Goal: Transaction & Acquisition: Register for event/course

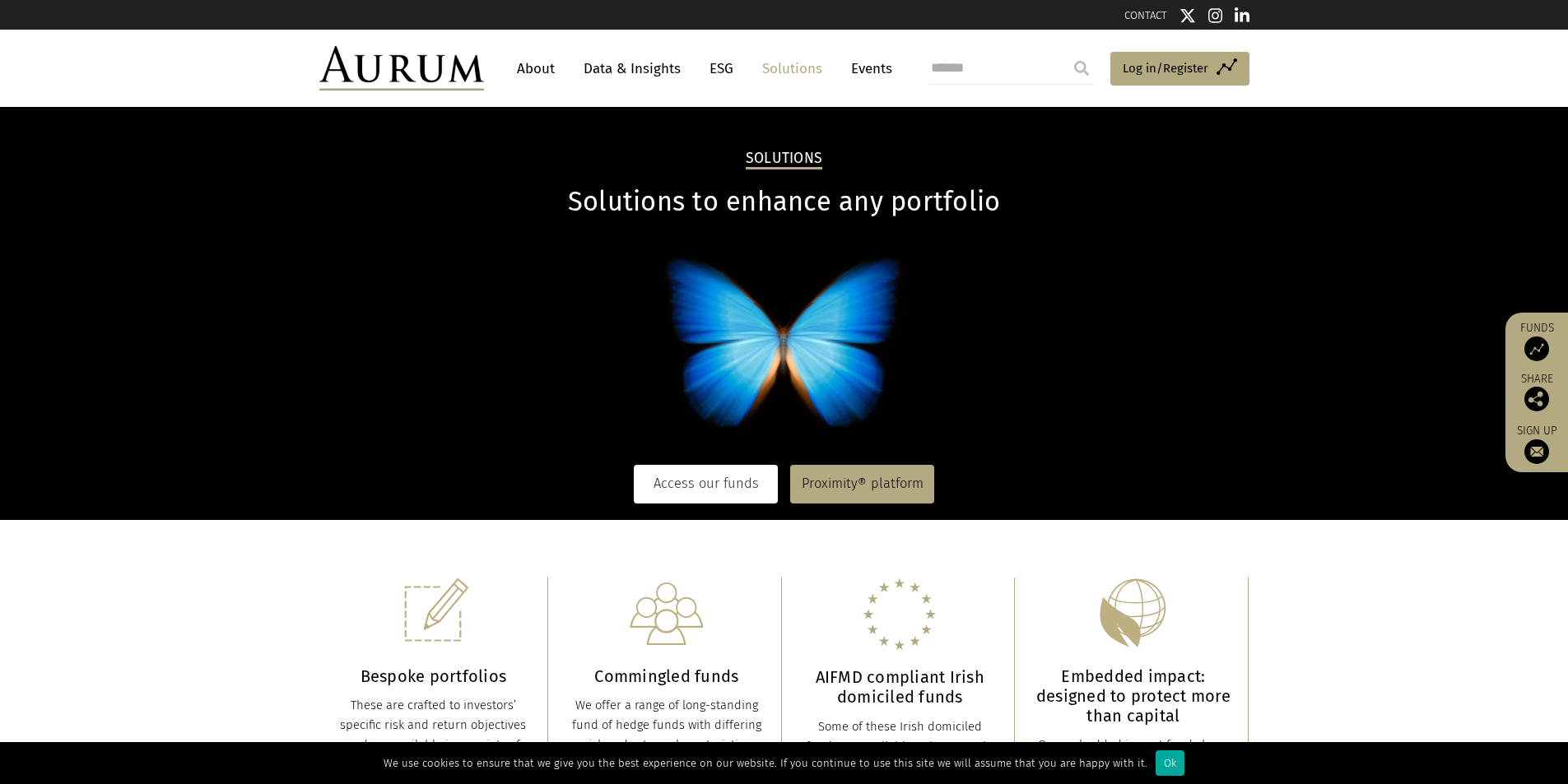
click at [698, 472] on link "Access our funds" at bounding box center [705, 484] width 144 height 38
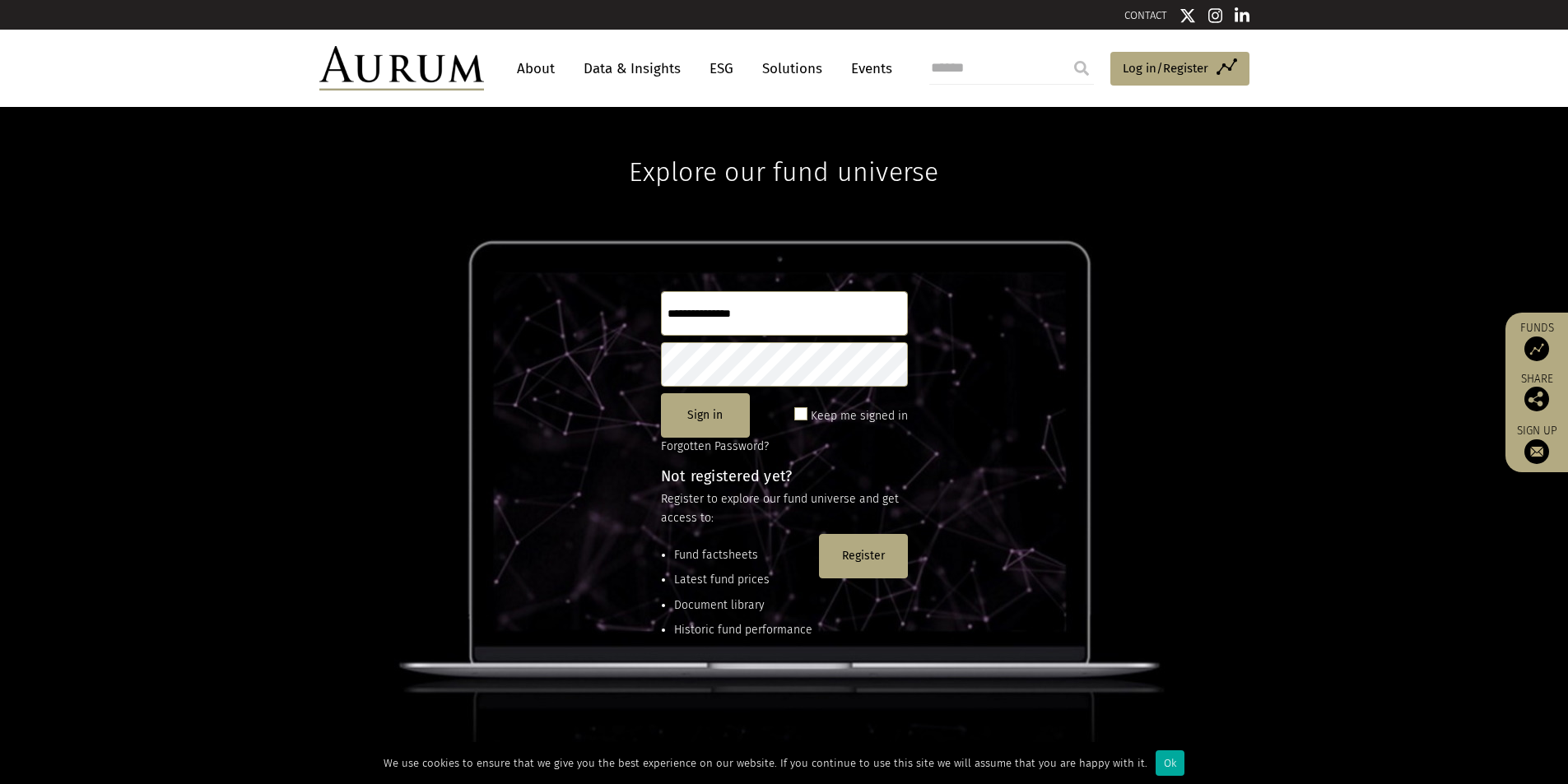
click at [735, 307] on input "text" at bounding box center [784, 313] width 247 height 44
type input "**********"
click at [878, 539] on button "Register" at bounding box center [863, 555] width 89 height 44
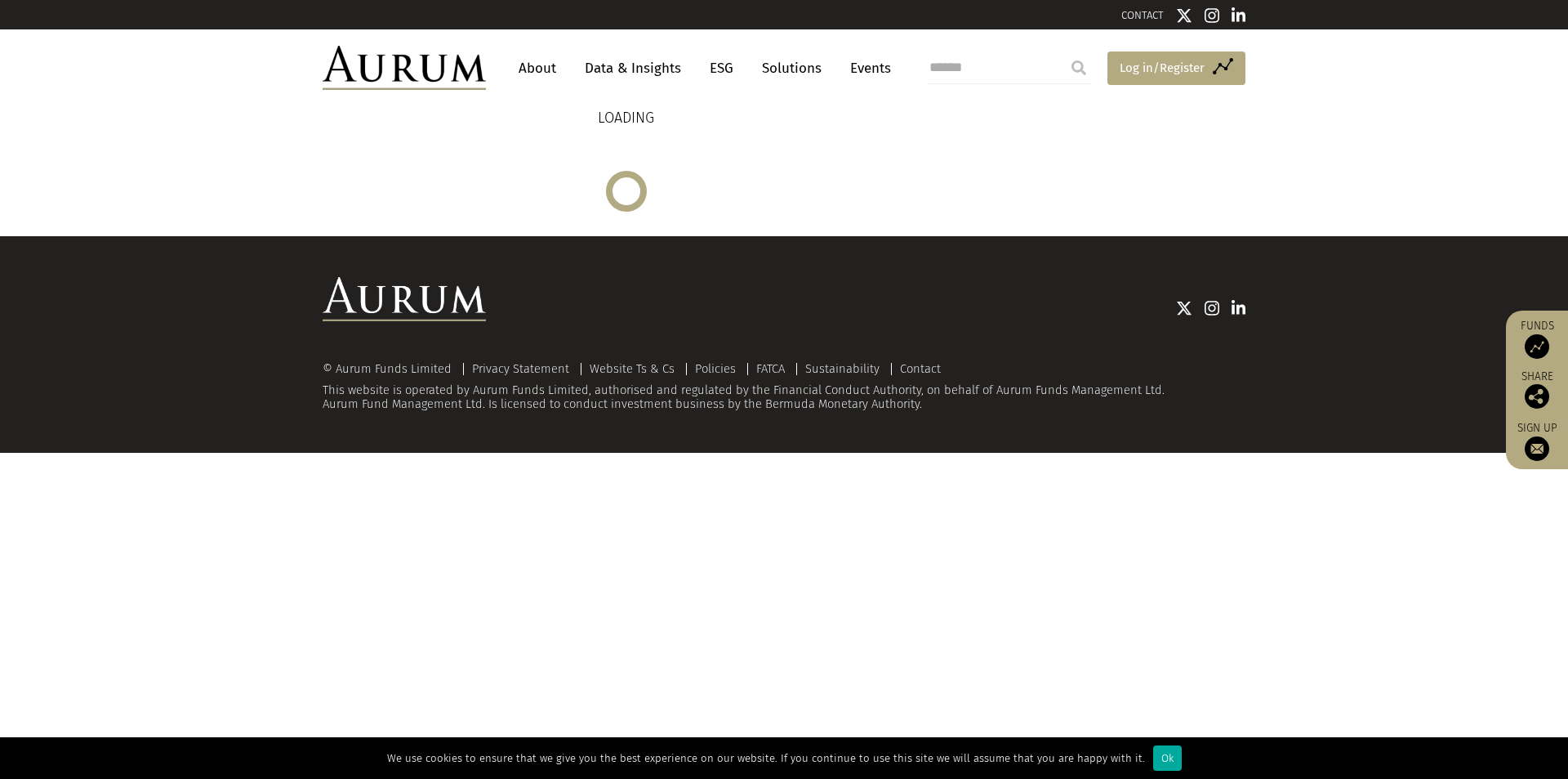
click at [1165, 63] on span "Log in/Register" at bounding box center [1162, 68] width 85 height 20
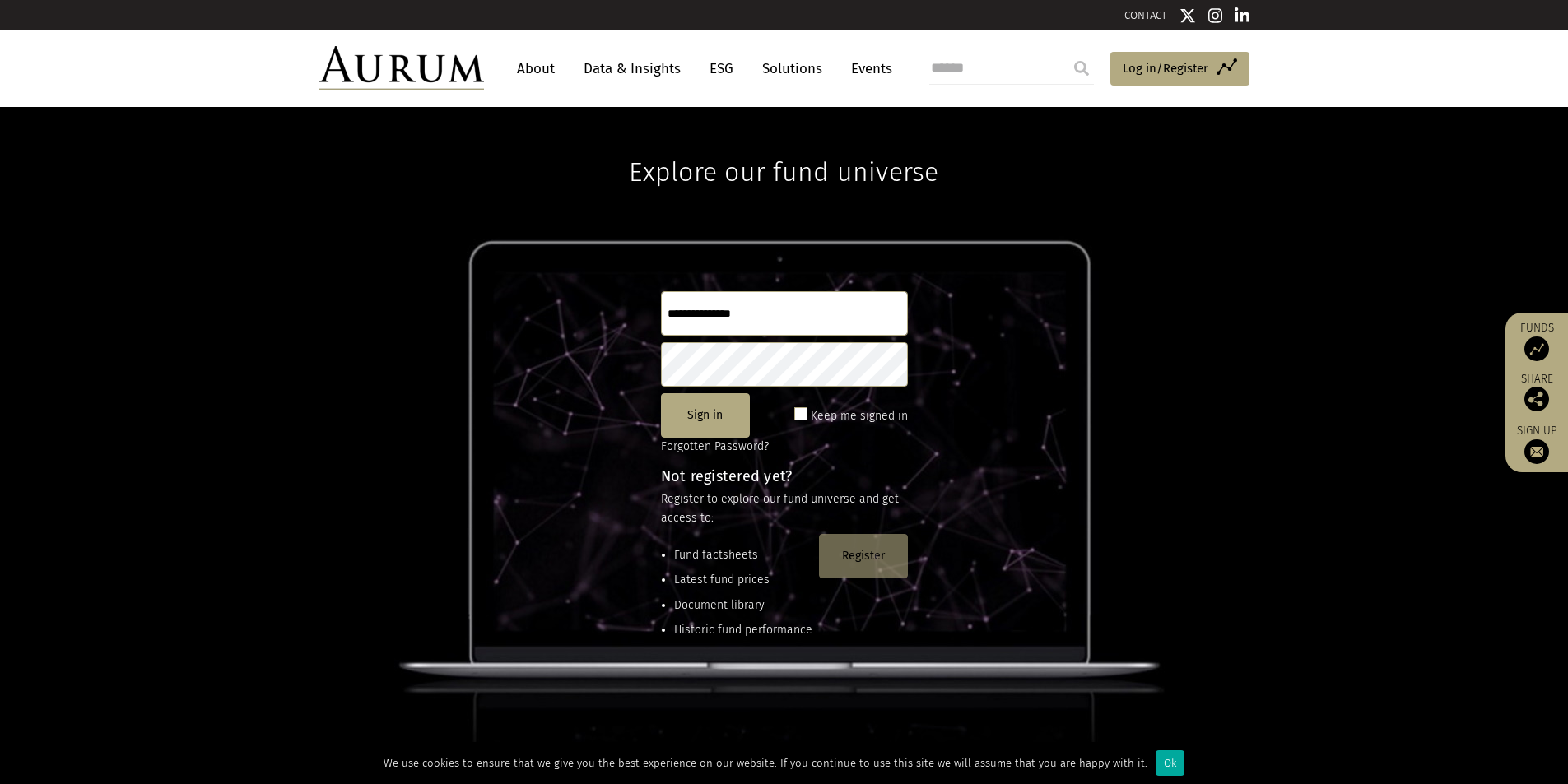
click at [883, 560] on button "Register" at bounding box center [863, 555] width 89 height 44
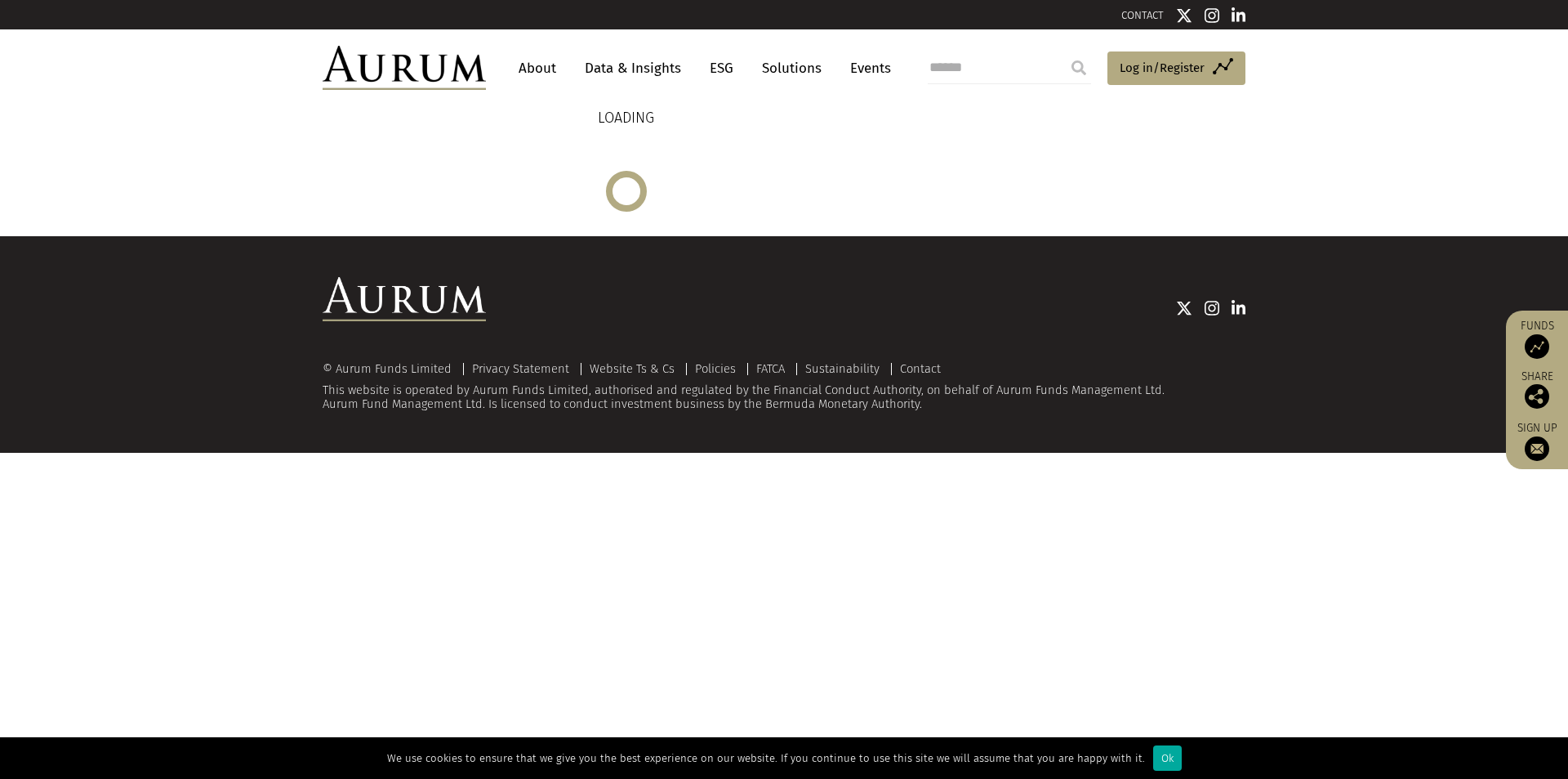
click at [1530, 347] on img at bounding box center [1537, 346] width 24 height 24
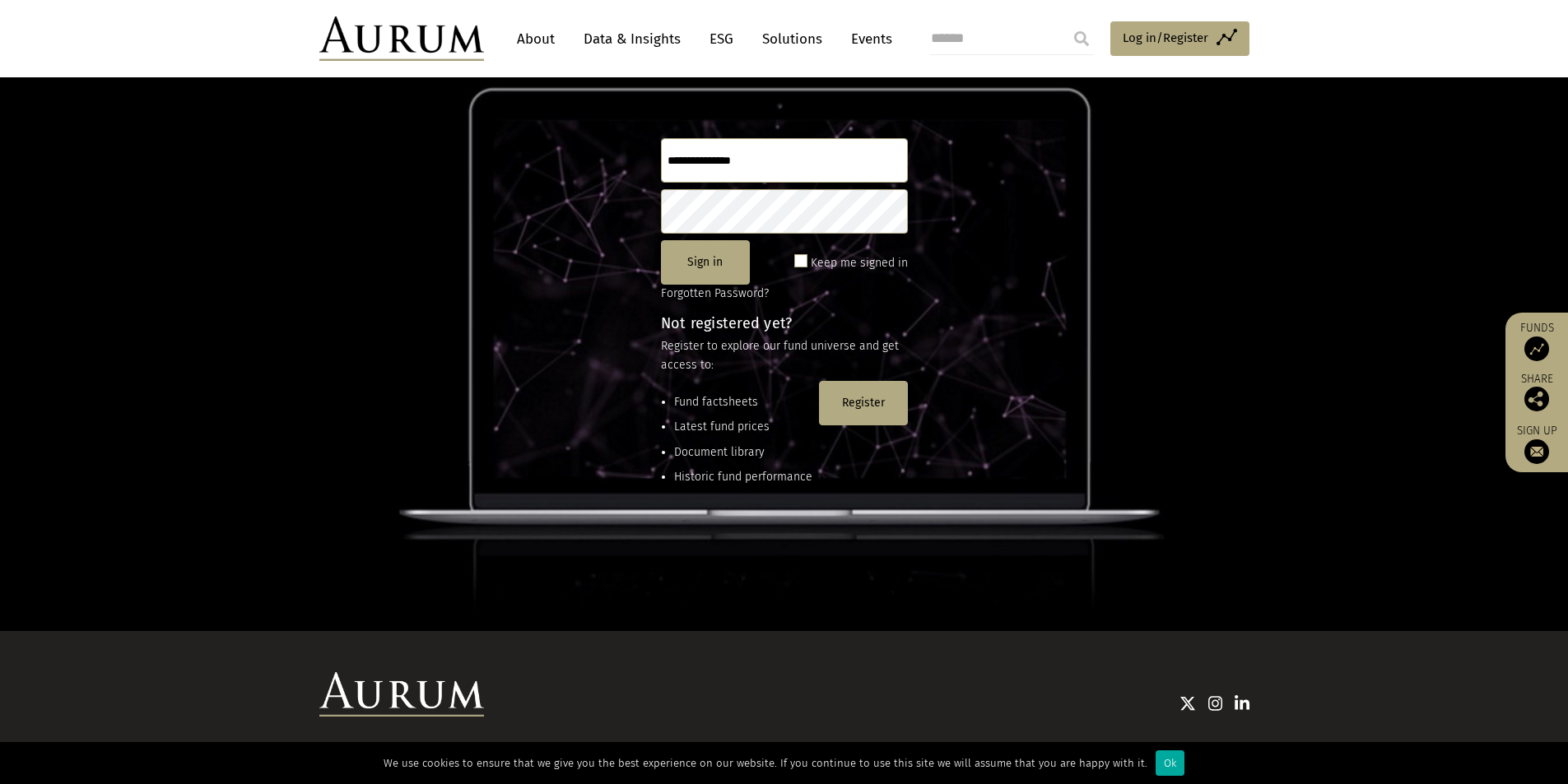
scroll to position [160, 0]
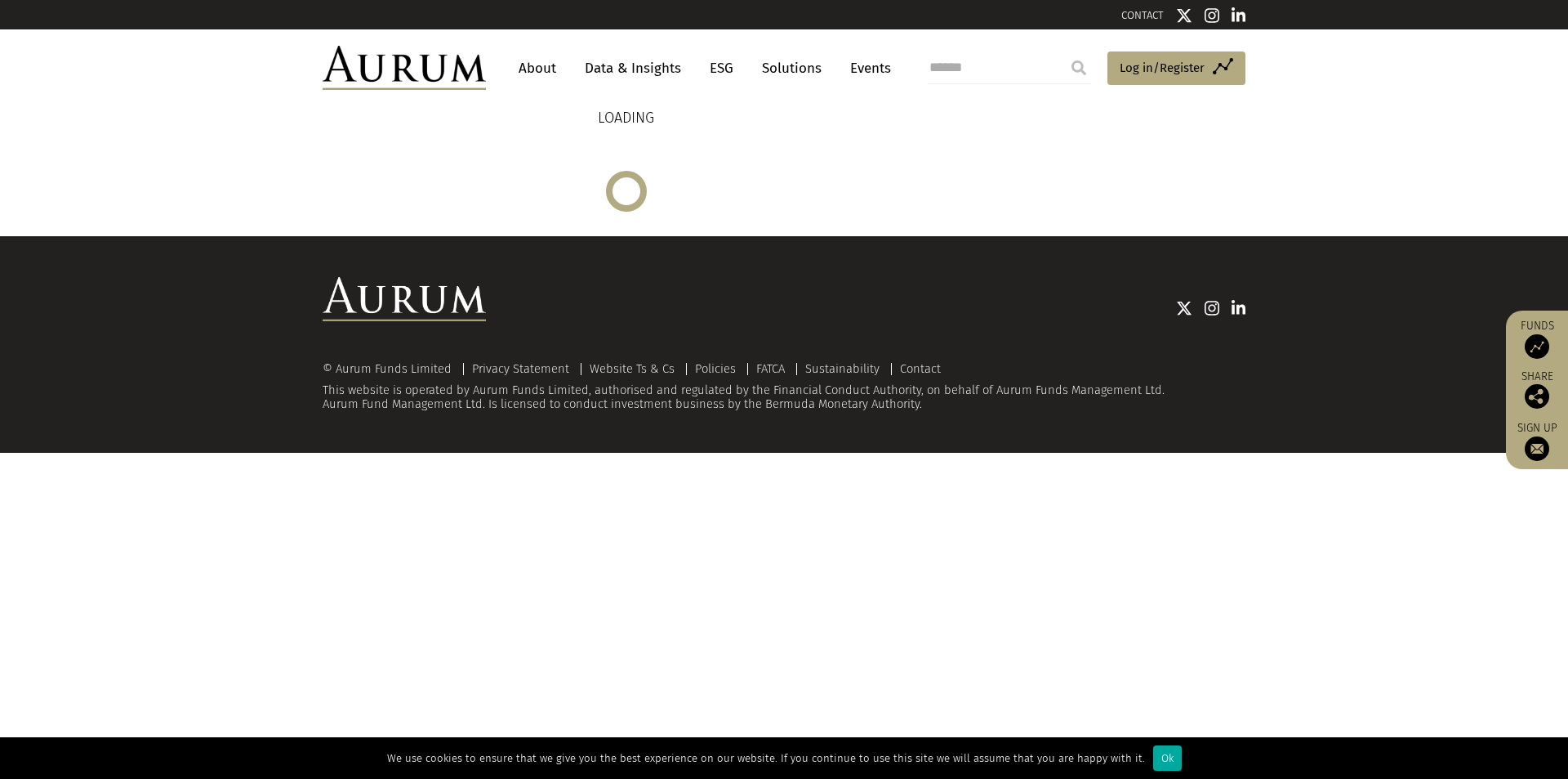
click at [538, 68] on link "About" at bounding box center [537, 68] width 54 height 31
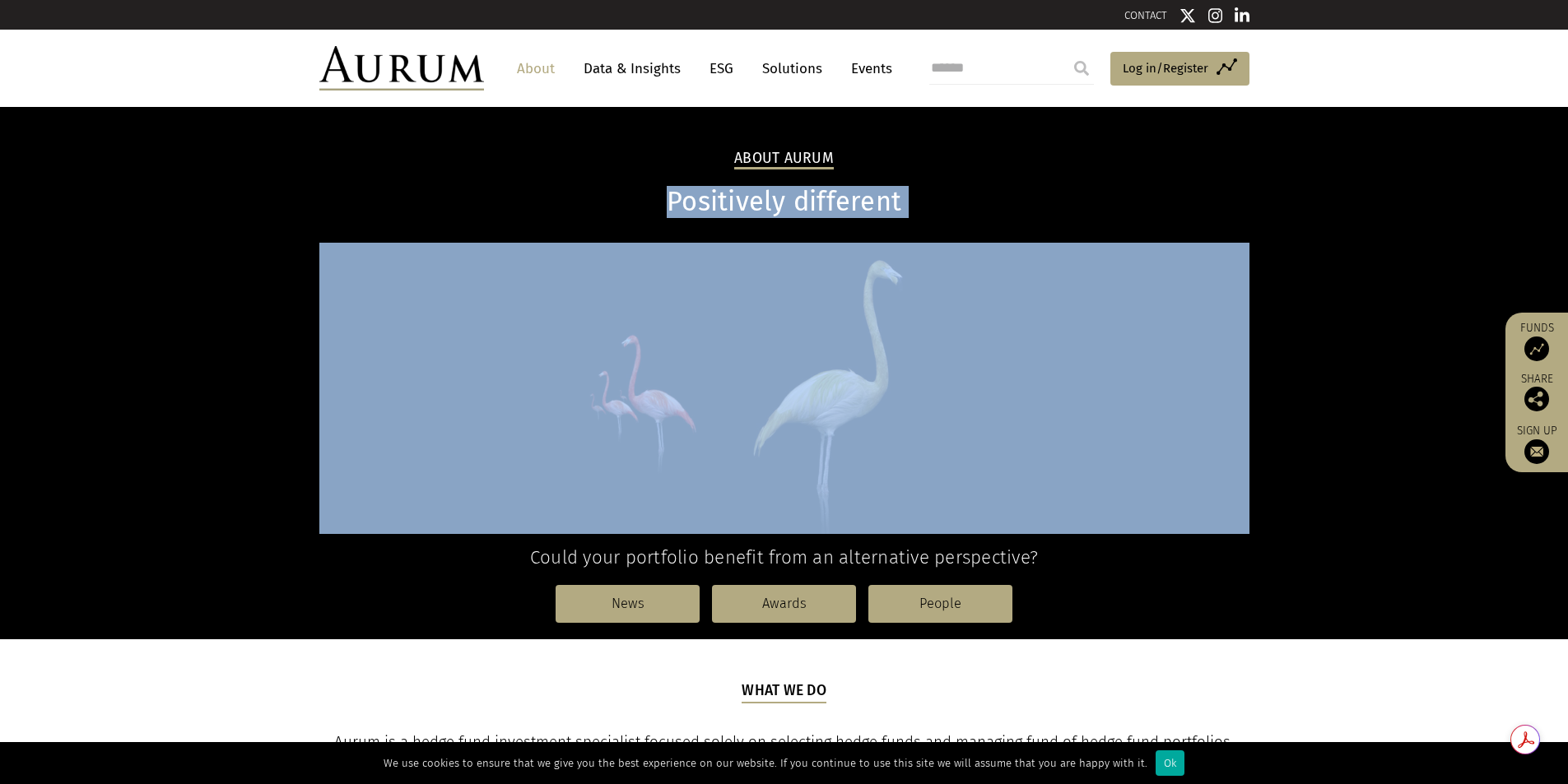
drag, startPoint x: 1566, startPoint y: 177, endPoint x: 1573, endPoint y: 232, distance: 55.4
click at [1479, 238] on div "About Aurum Positively different Could your portfolio benefit from an alternati…" at bounding box center [784, 373] width 1568 height 532
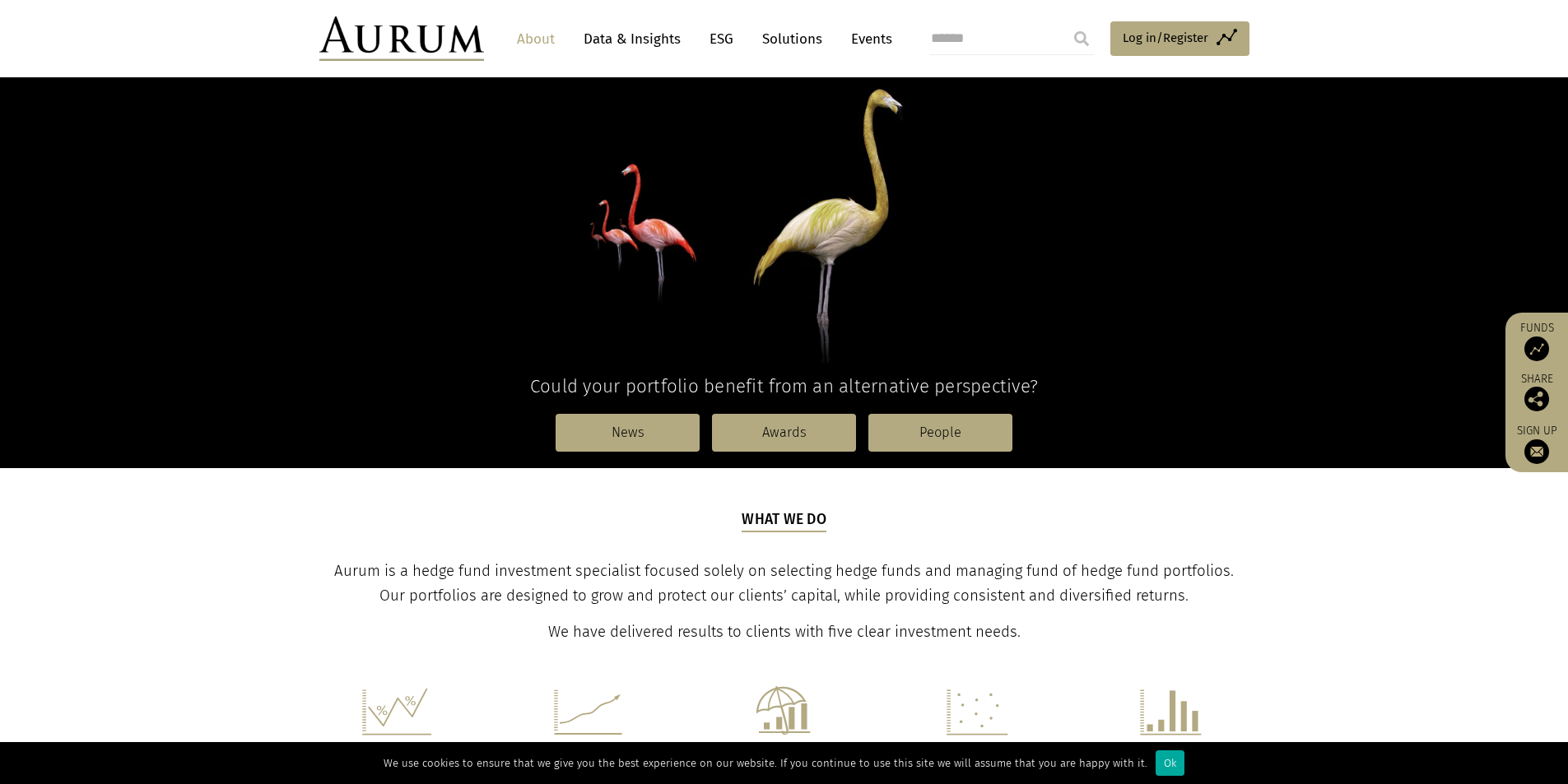
scroll to position [182, 0]
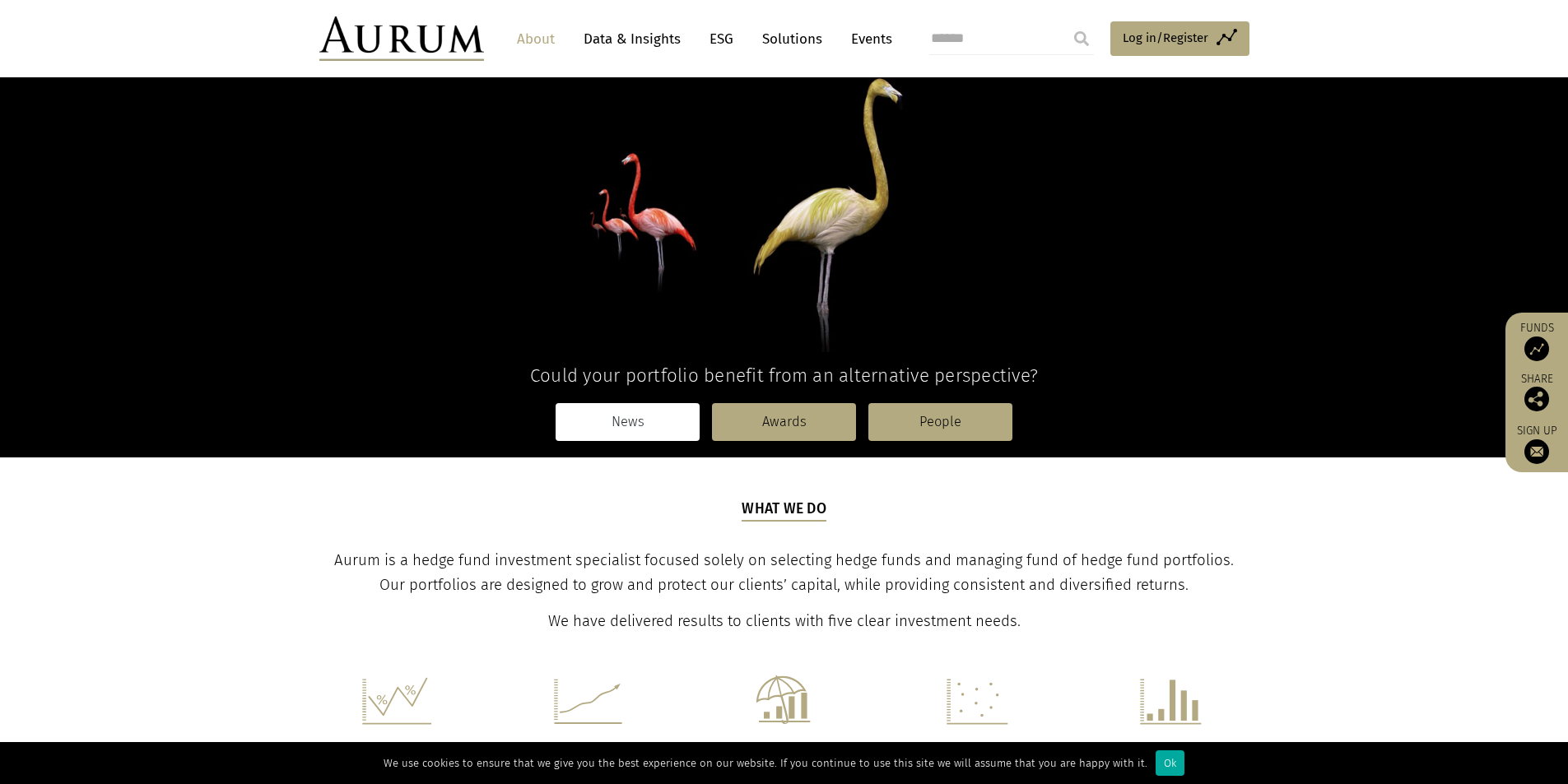
click at [608, 430] on link "News" at bounding box center [627, 422] width 144 height 38
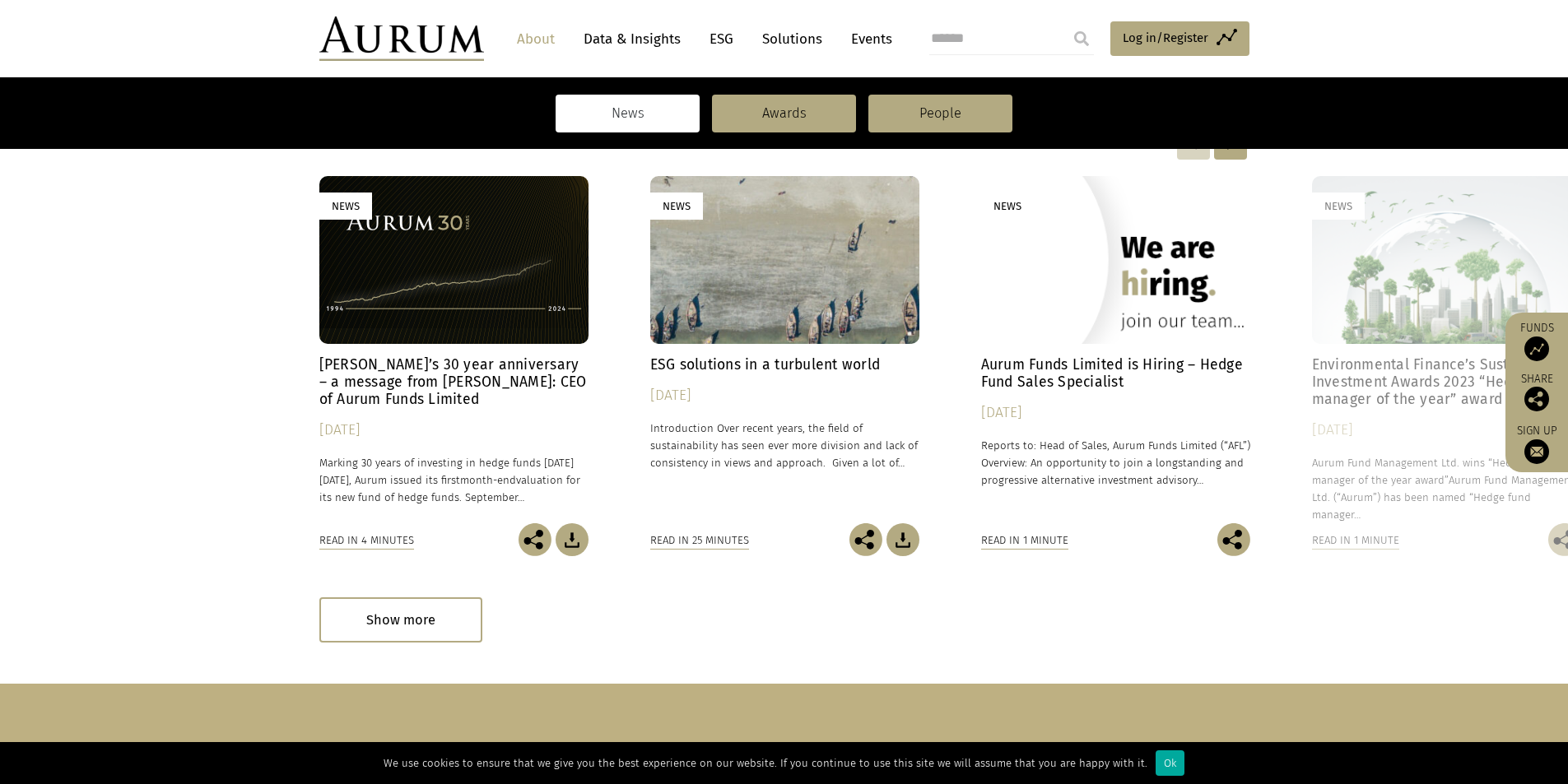
scroll to position [357, 0]
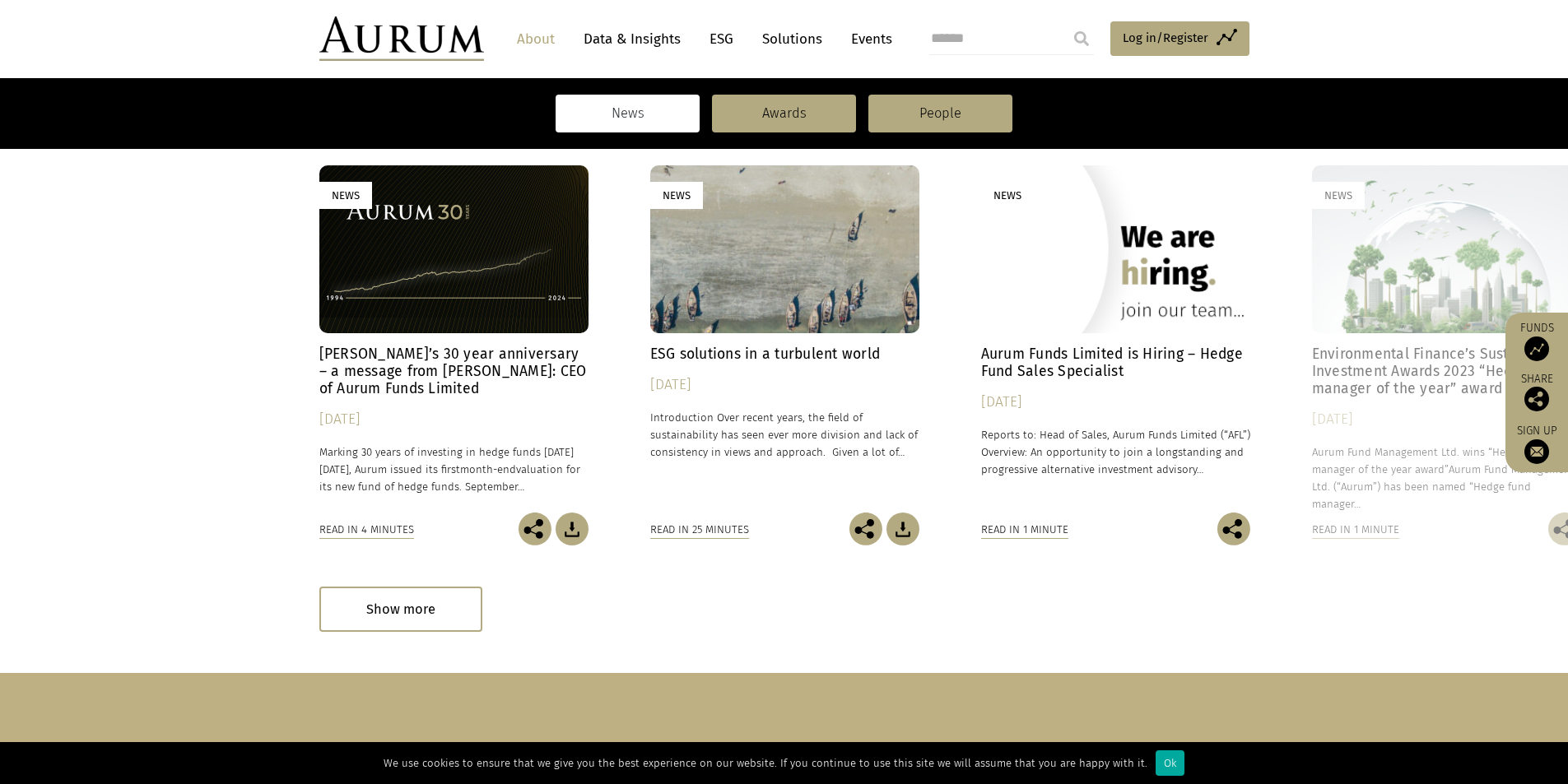
click at [335, 383] on h4 "[PERSON_NAME]’s 30 year anniversary – a message from [PERSON_NAME]: CEO of Auru…" at bounding box center [453, 371] width 269 height 52
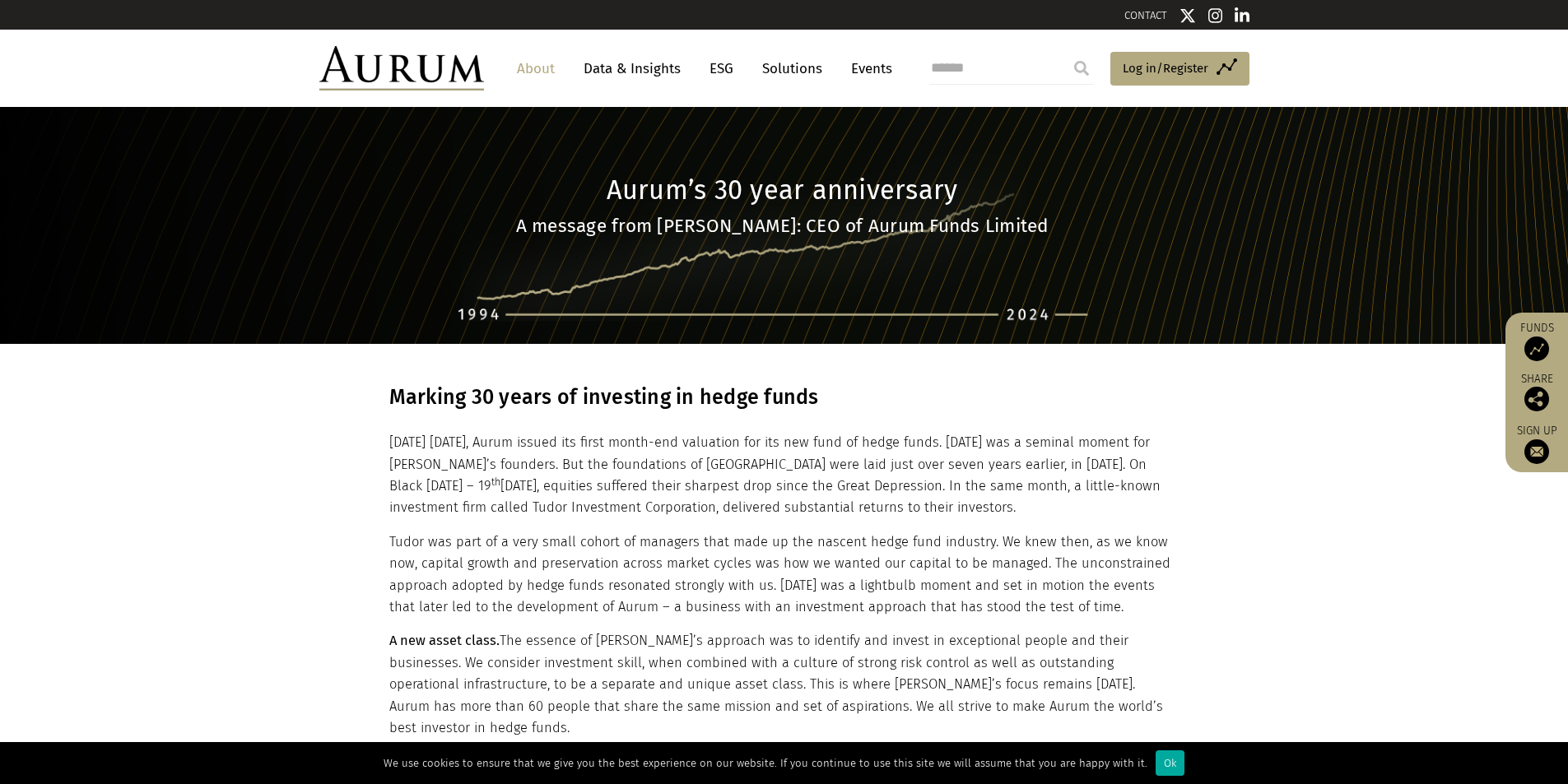
click at [975, 216] on strong "A message from Kevin Gundle: CEO of Aurum Funds Limited" at bounding box center [782, 225] width 532 height 23
click at [811, 71] on link "Solutions" at bounding box center [792, 69] width 77 height 31
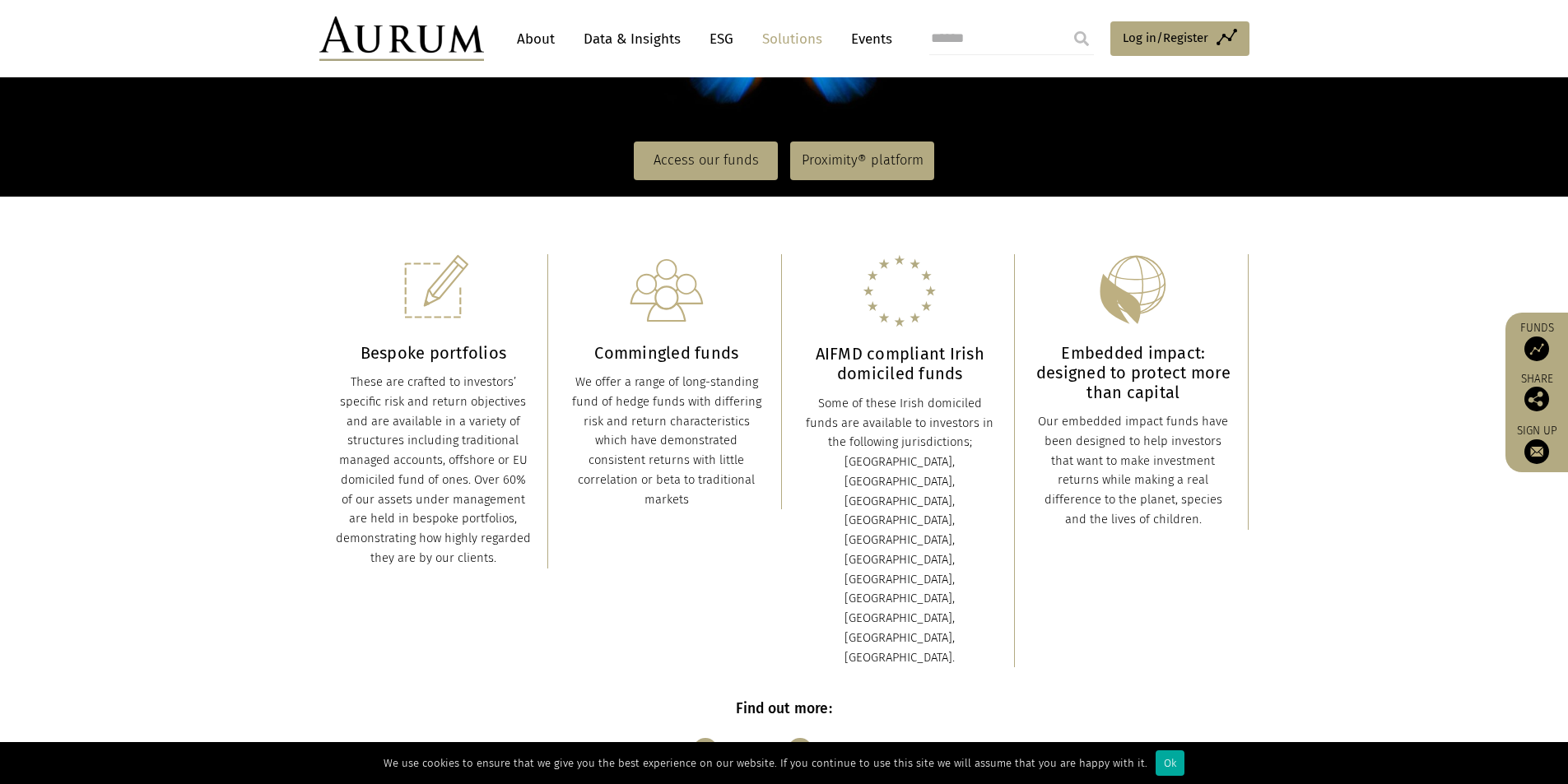
scroll to position [333, 0]
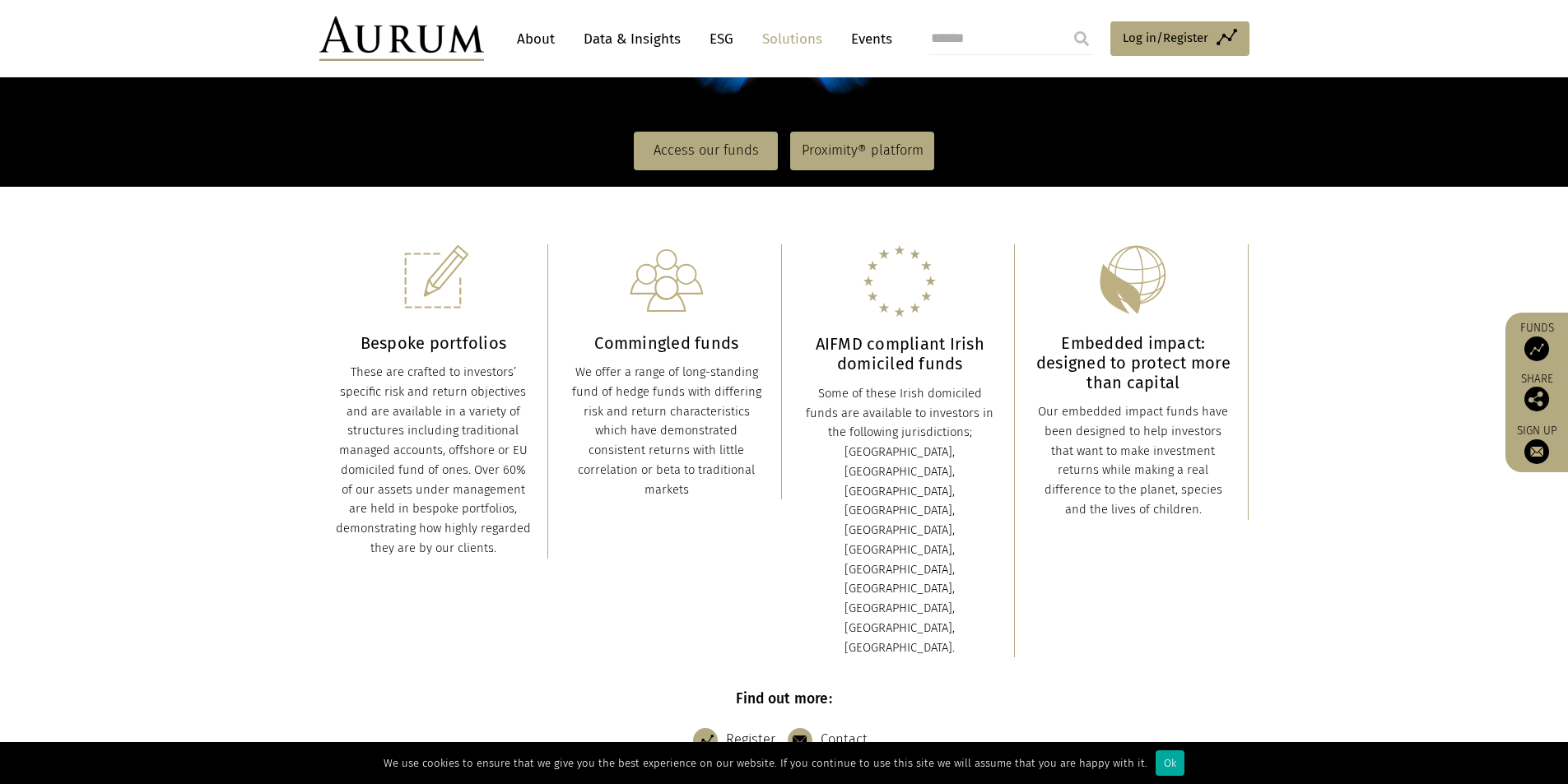
click at [953, 394] on div "Some of these Irish domiciled funds are available to investors in the following…" at bounding box center [900, 521] width 195 height 274
click at [920, 470] on div "Some of these Irish domiciled funds are available to investors in the following…" at bounding box center [900, 521] width 195 height 274
click at [1103, 377] on h3 "Embedded impact: designed to protect more than capital" at bounding box center [1133, 362] width 195 height 59
click at [888, 341] on h3 "AIFMD compliant Irish domiciled funds" at bounding box center [900, 354] width 195 height 40
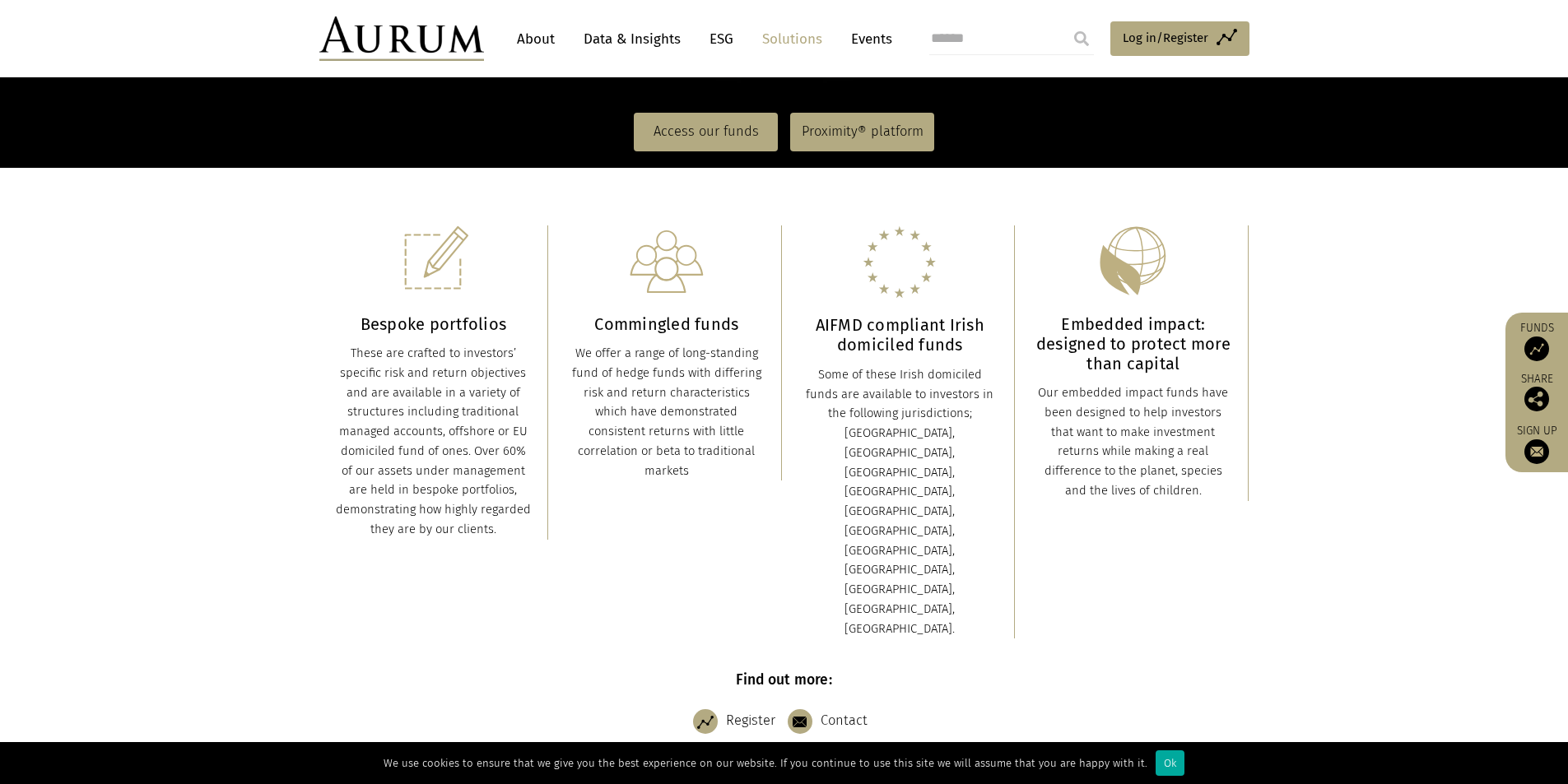
scroll to position [342, 0]
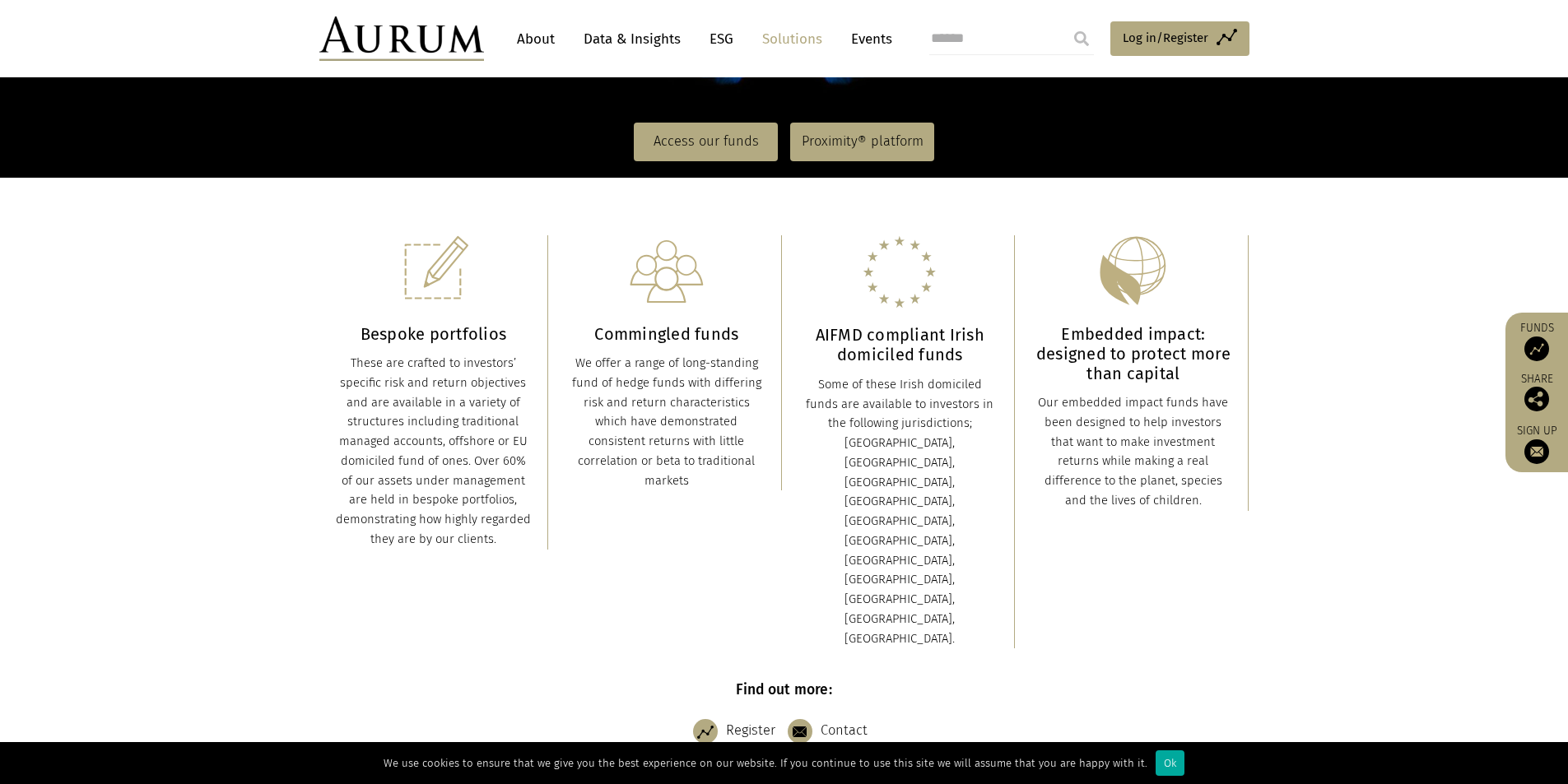
click at [643, 350] on div "Commingled funds We offer a range of long-standing fund of hedge funds with dif…" at bounding box center [667, 363] width 195 height 256
click at [736, 711] on link "Register" at bounding box center [738, 731] width 90 height 41
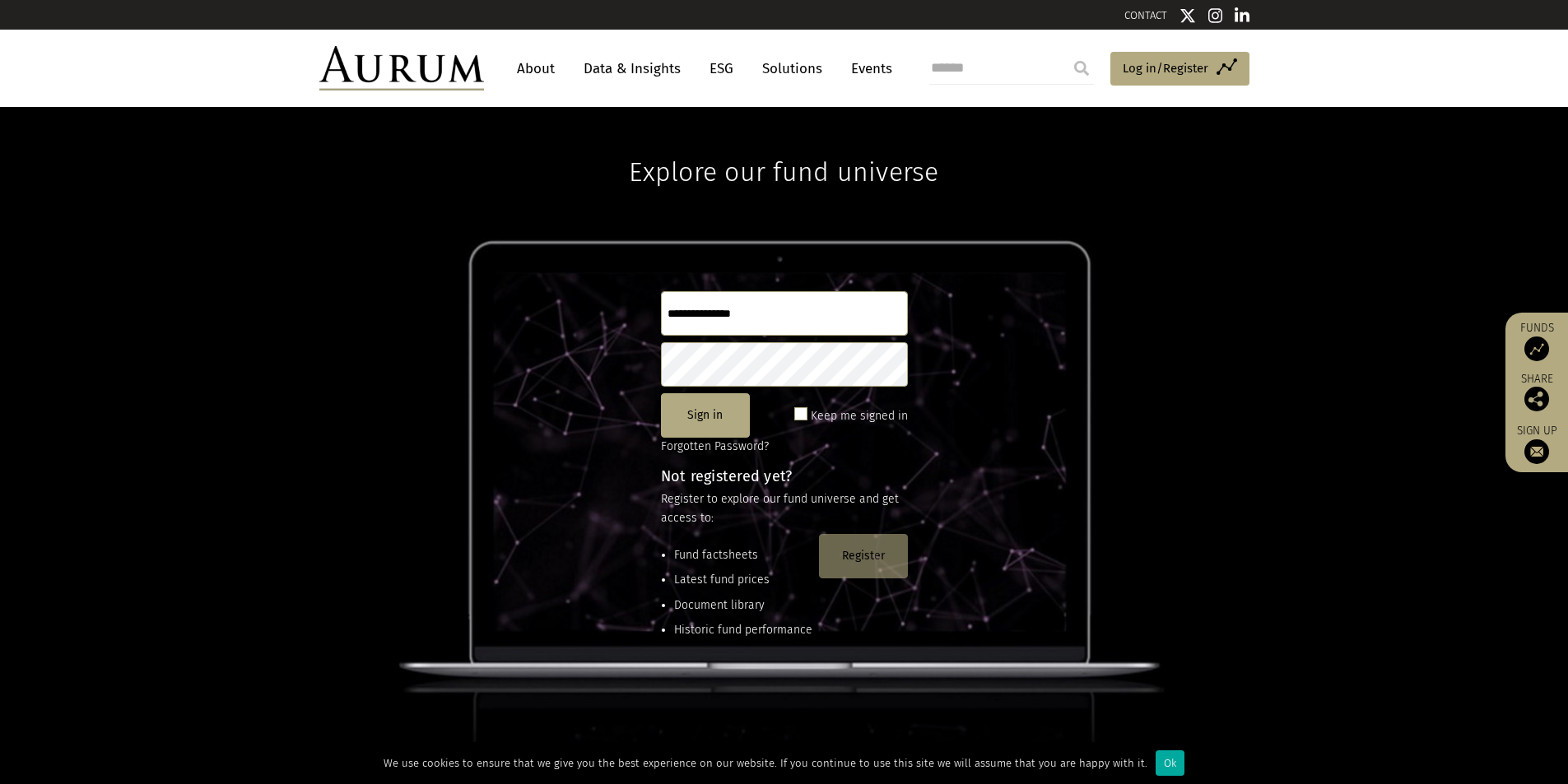
click at [832, 548] on button "Register" at bounding box center [863, 555] width 89 height 44
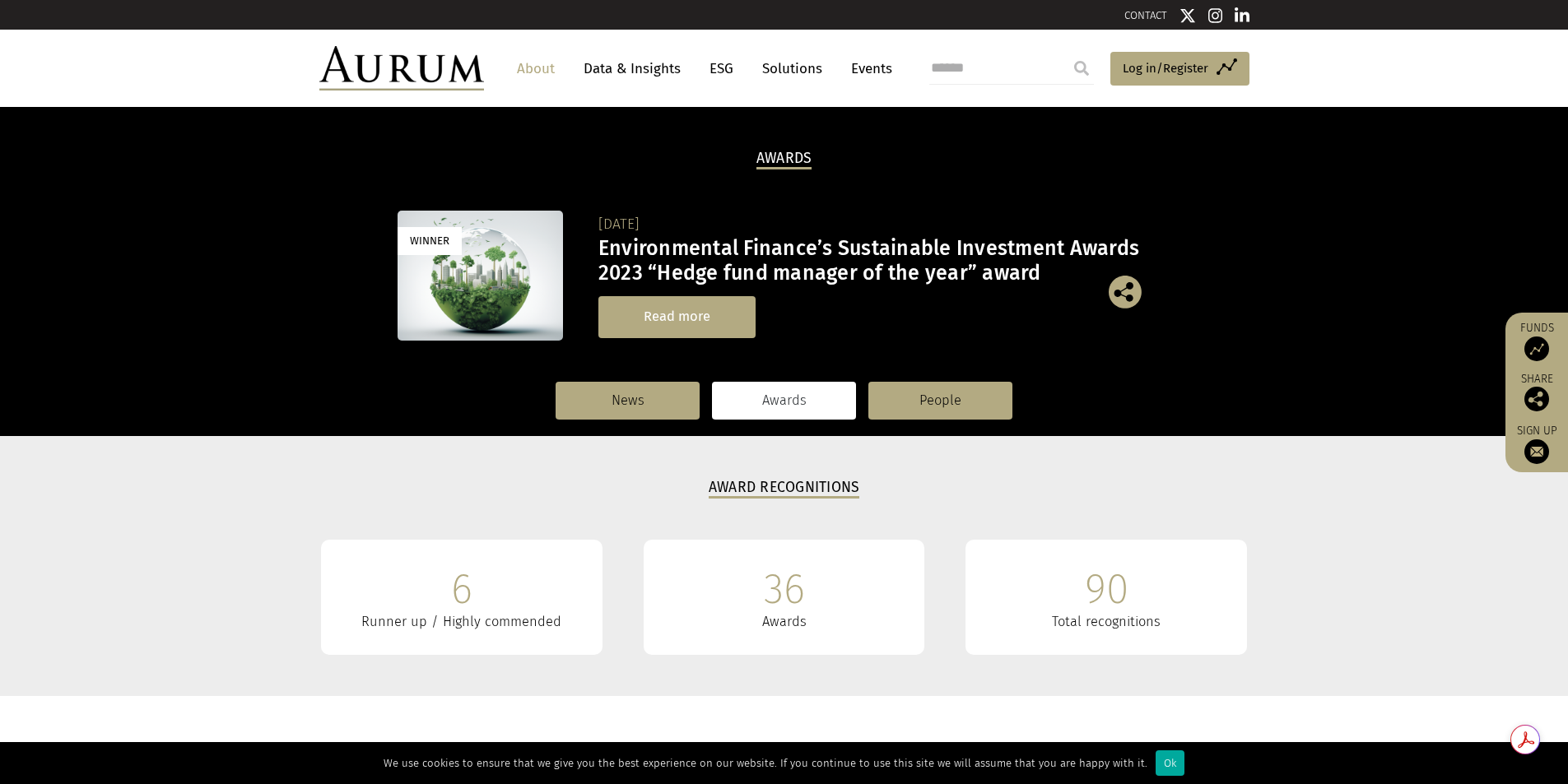
click at [661, 323] on link "Read more" at bounding box center [677, 316] width 157 height 42
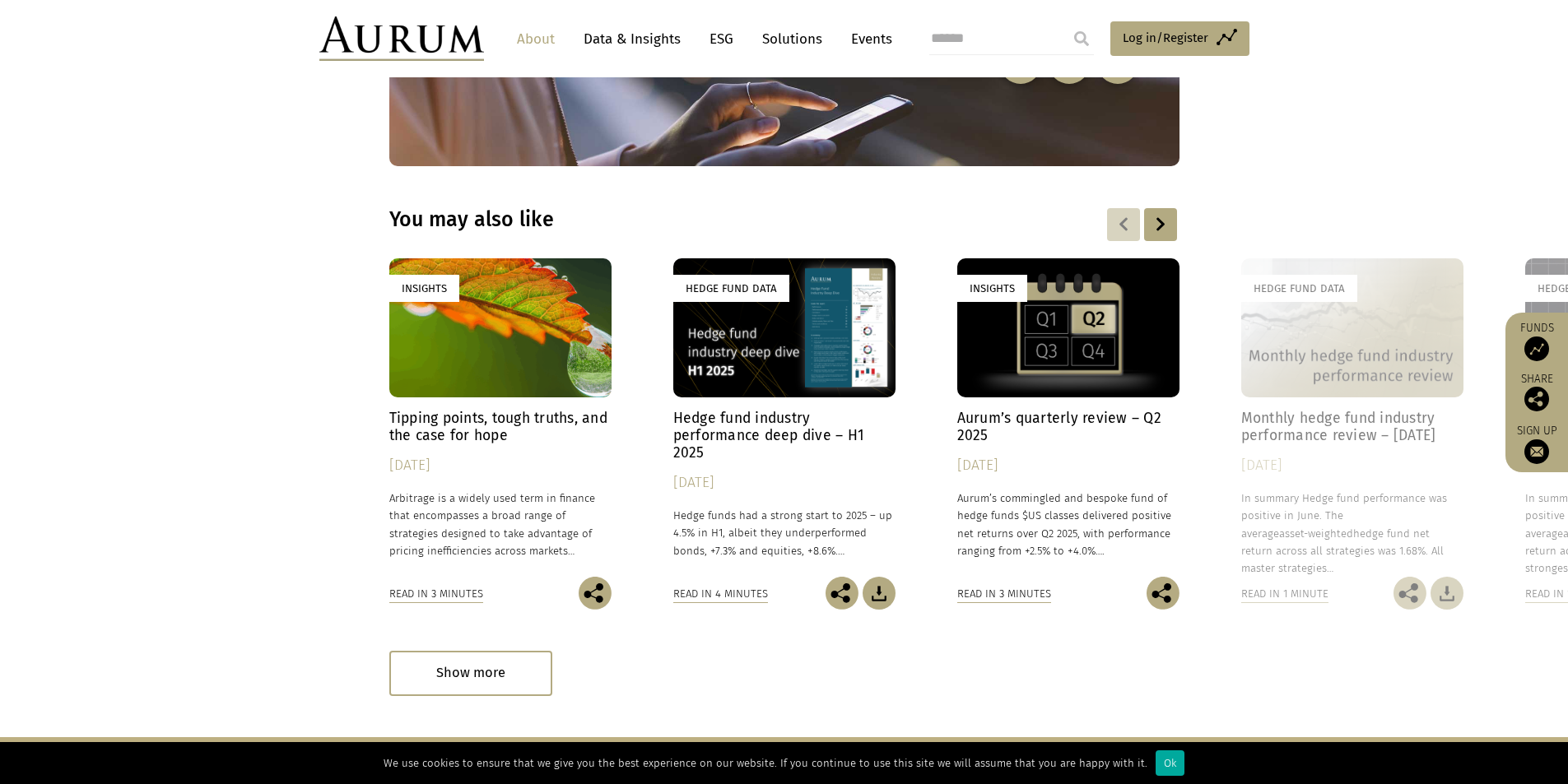
scroll to position [1059, 0]
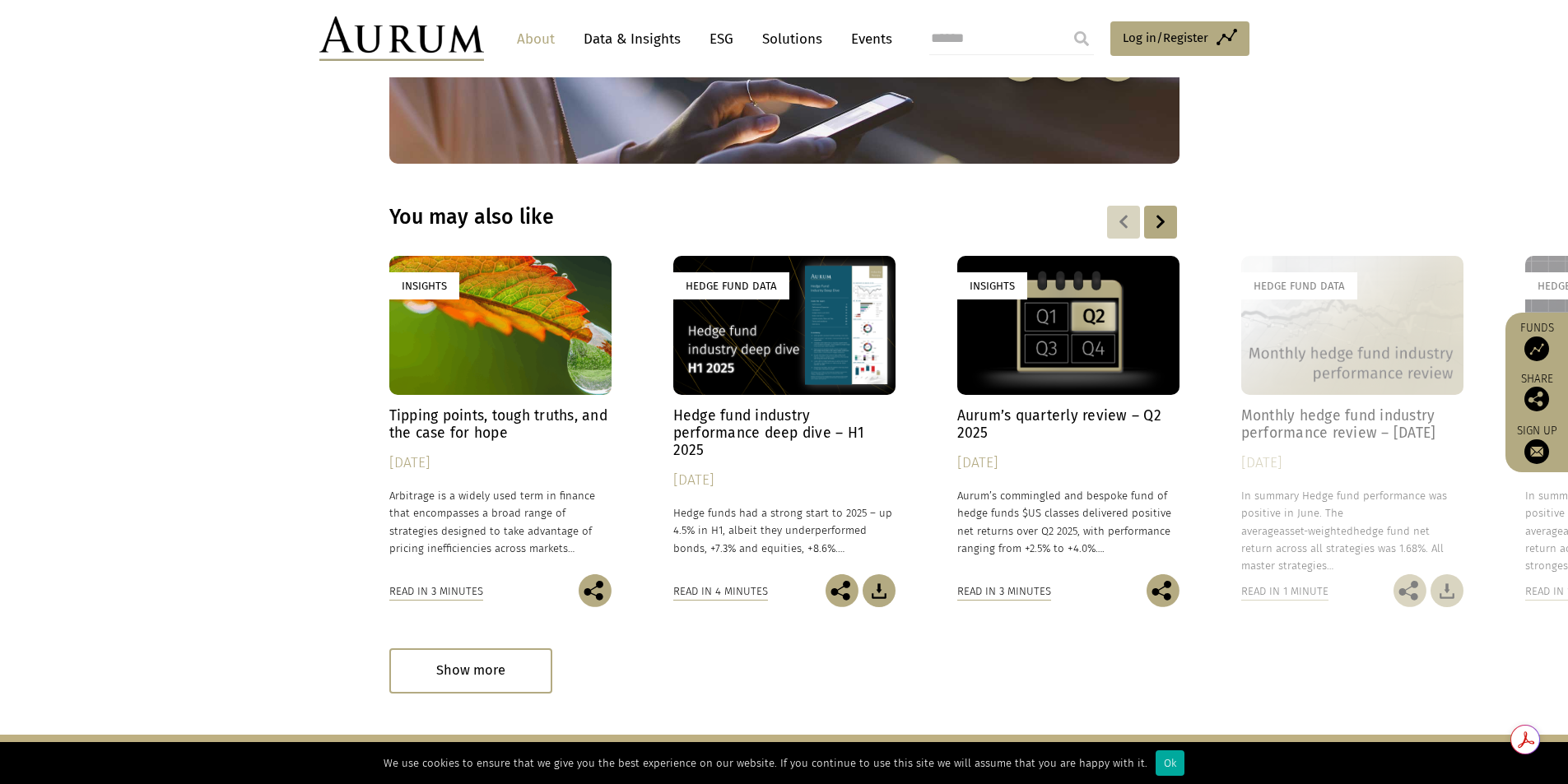
click at [727, 353] on div "Hedge Fund Data" at bounding box center [784, 326] width 223 height 139
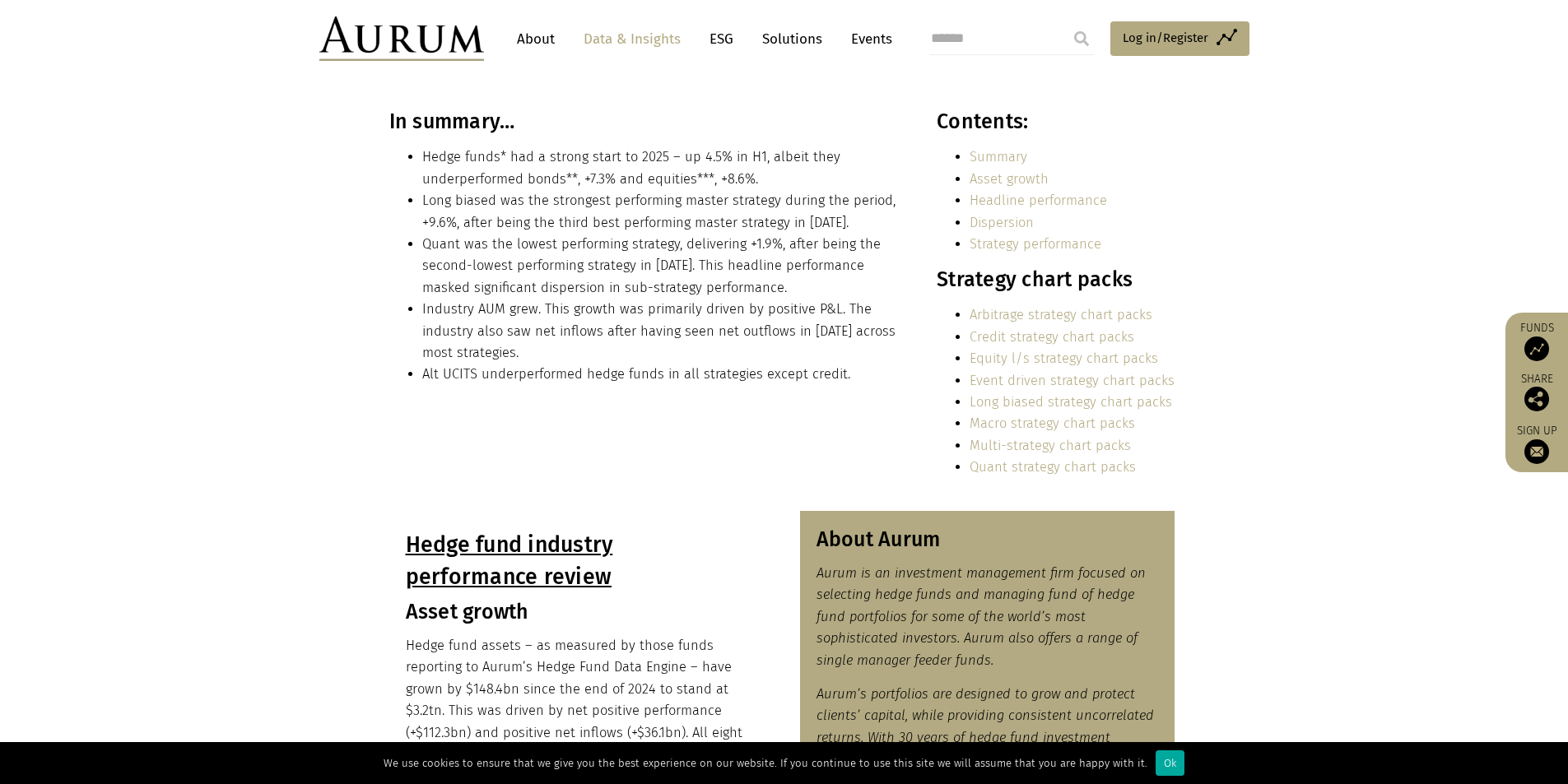
scroll to position [354, 0]
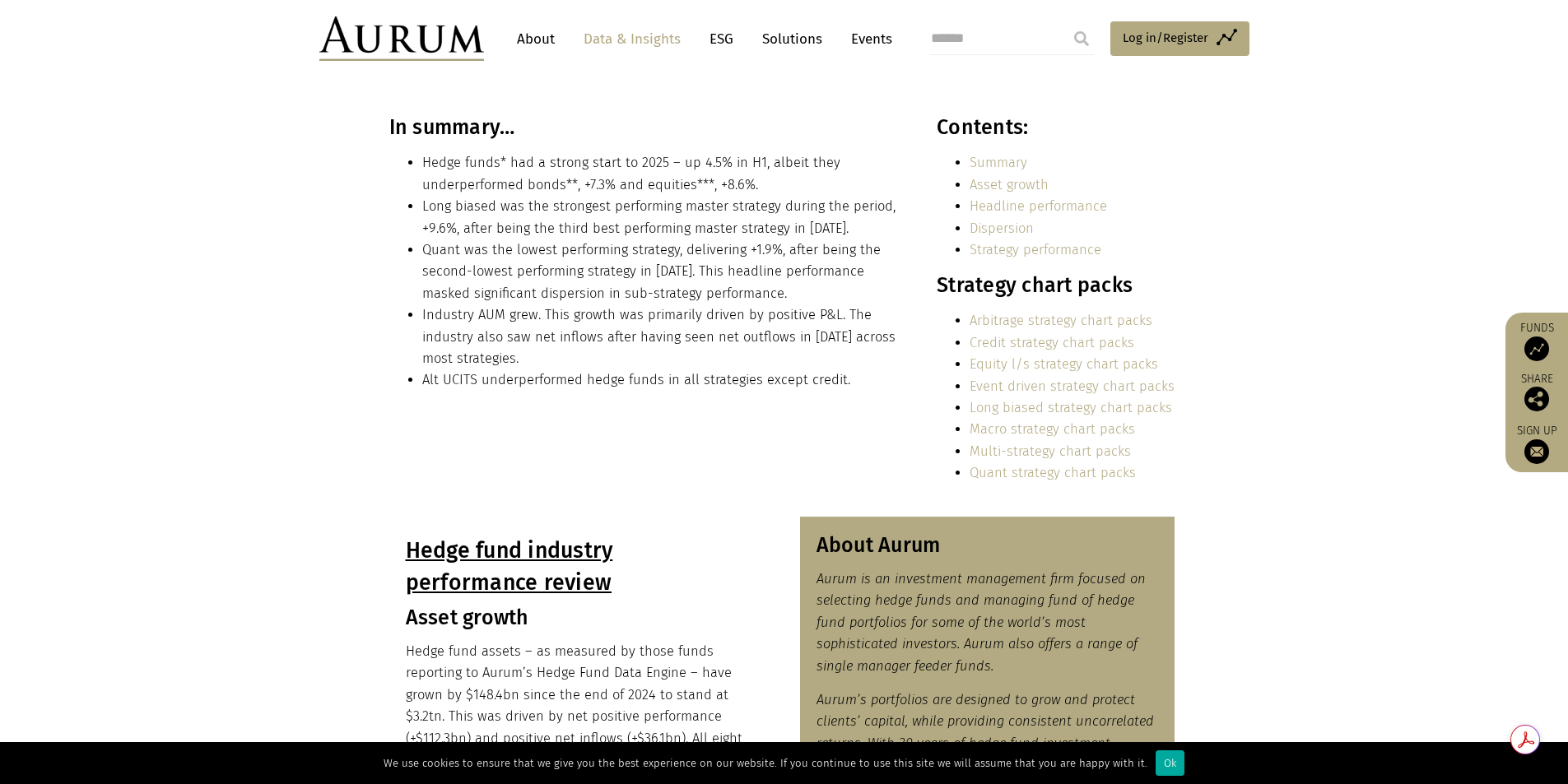
click at [970, 470] on link "Quant strategy chart packs" at bounding box center [1052, 472] width 166 height 15
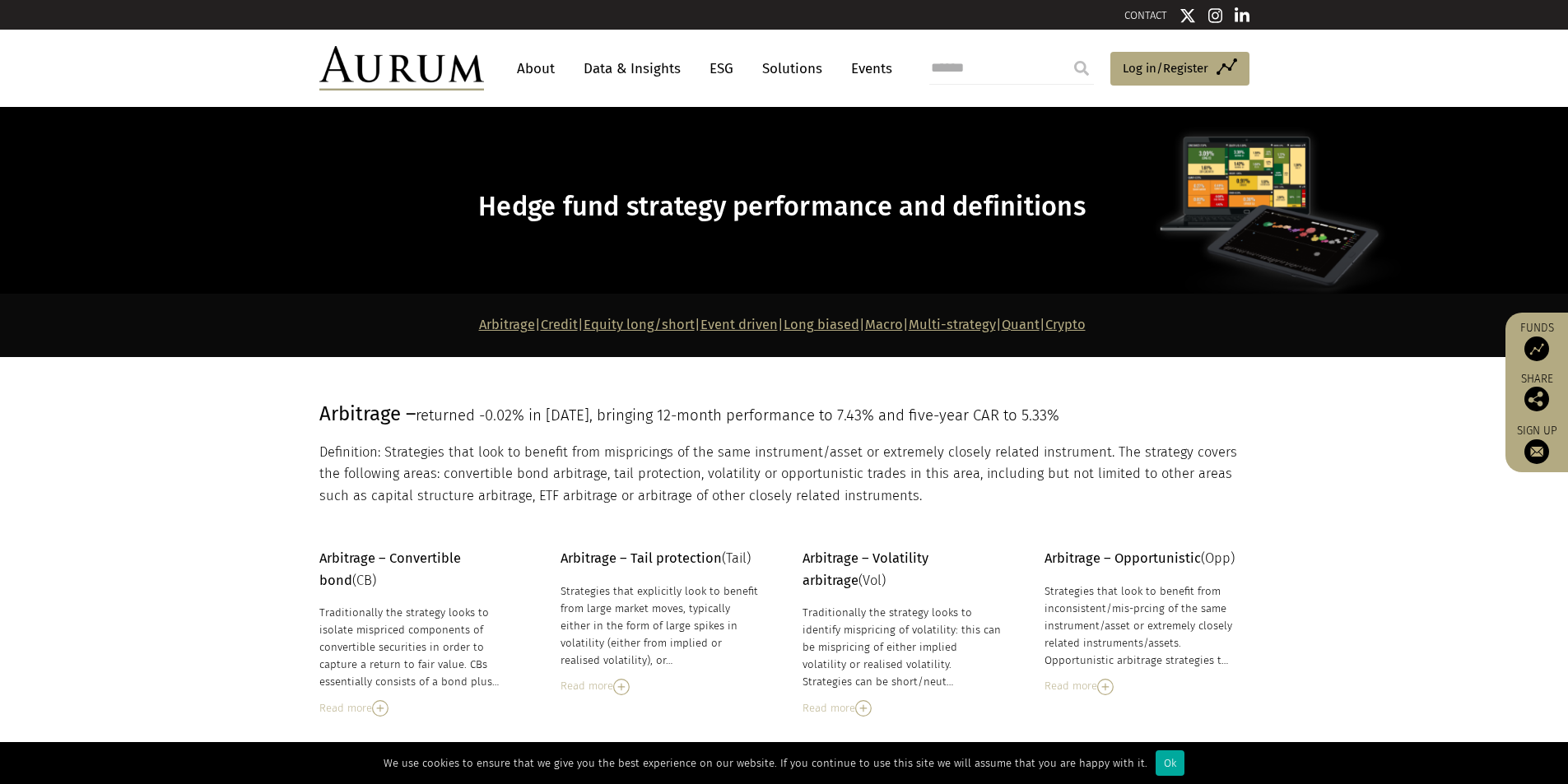
click at [996, 323] on link "Multi-strategy" at bounding box center [952, 324] width 87 height 15
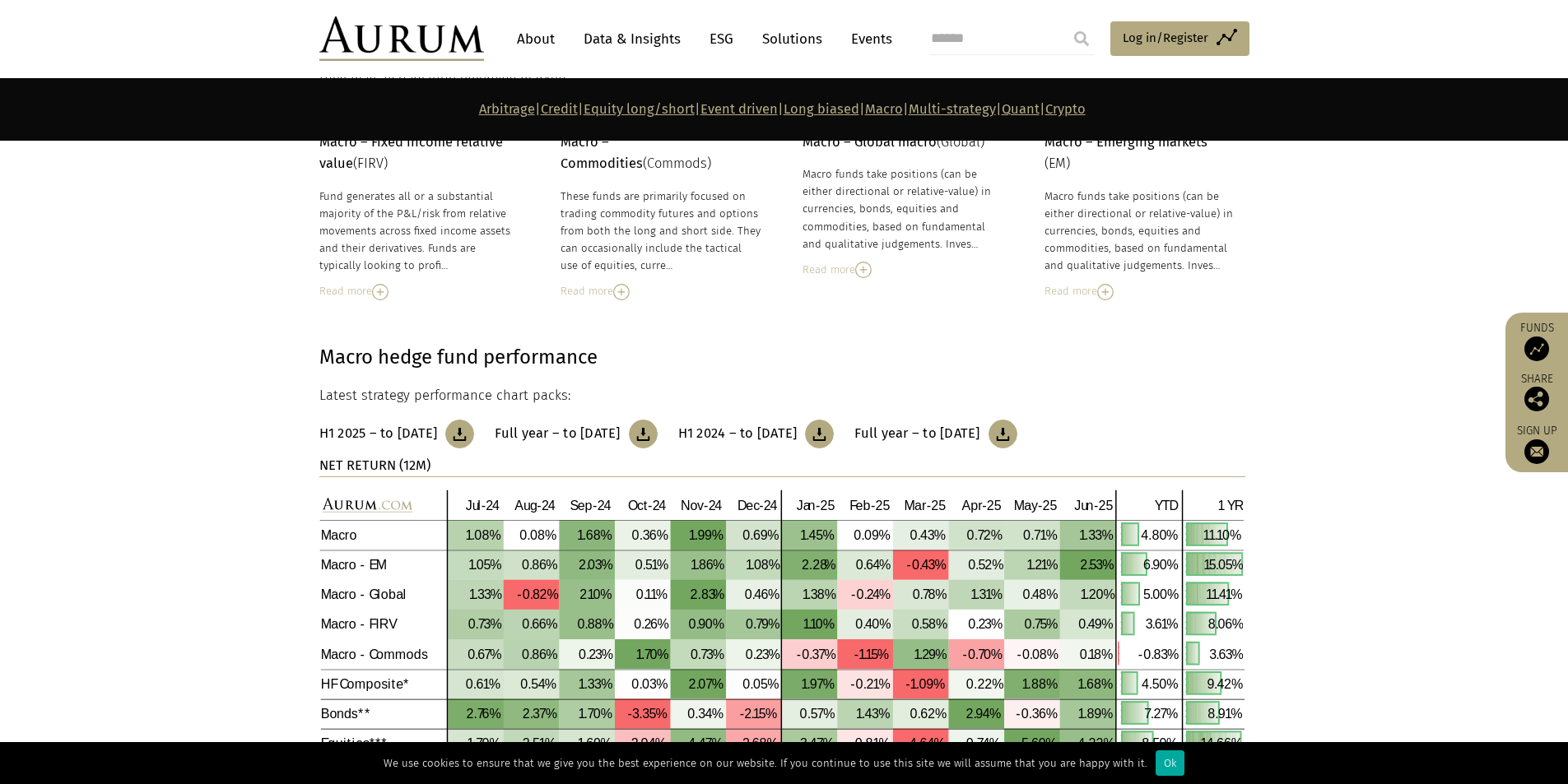
scroll to position [6533, 0]
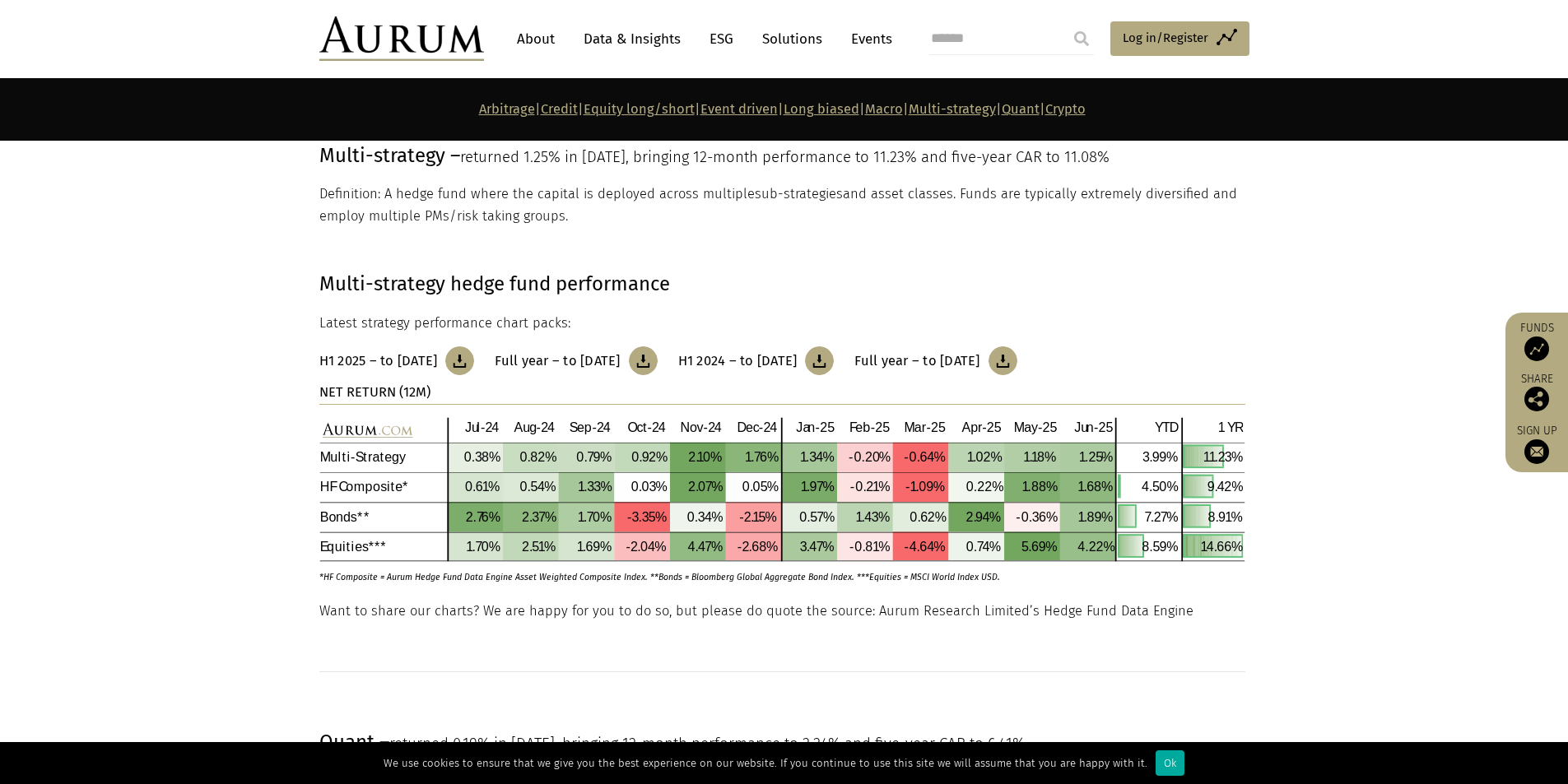
click at [1162, 129] on section "Arbitrage | Credit | Equity long/short | Event driven | Long biased | Macro | M…" at bounding box center [784, 109] width 1568 height 62
click at [1086, 105] on link "Crypto" at bounding box center [1065, 109] width 41 height 15
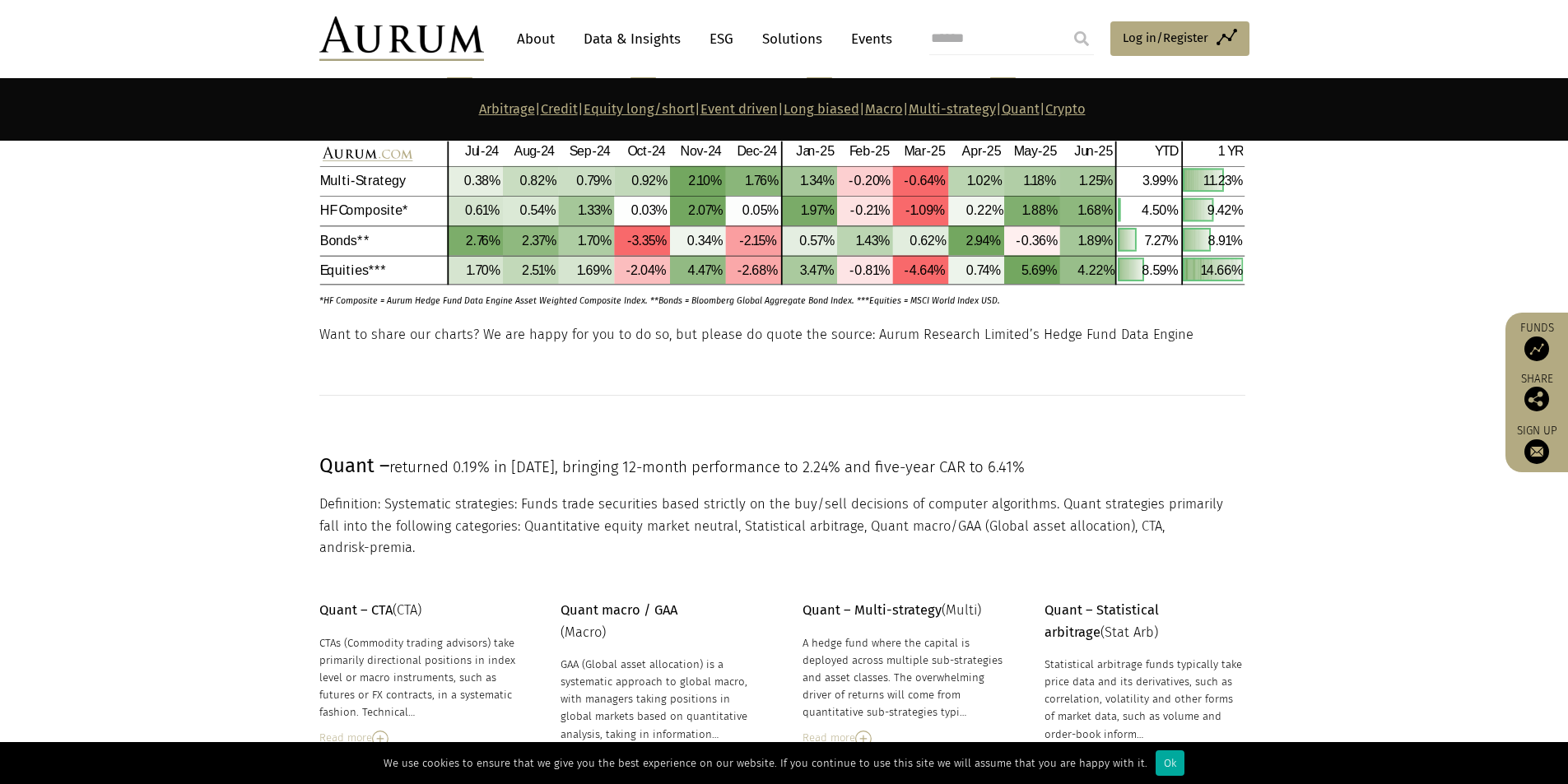
scroll to position [6798, 0]
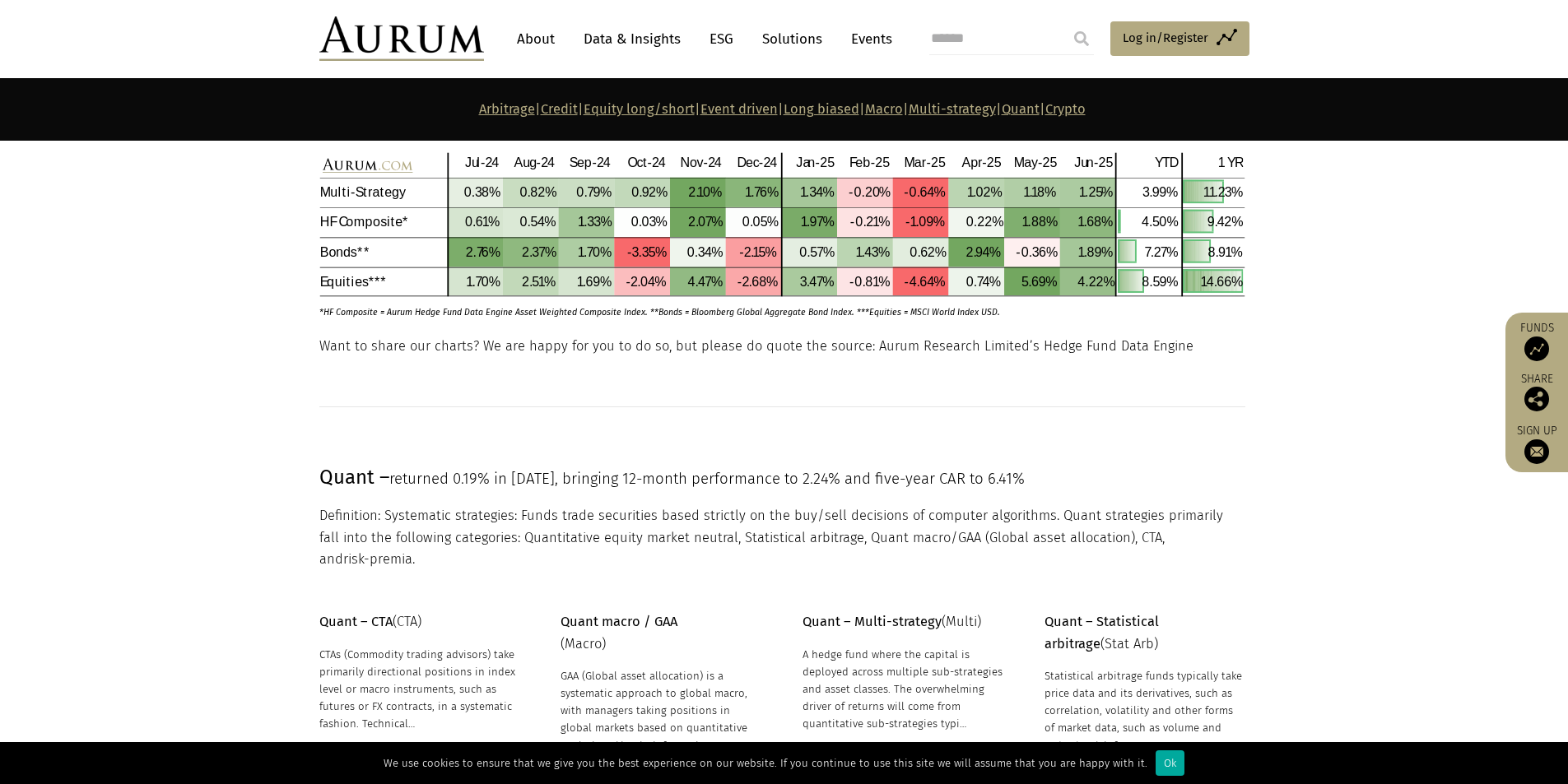
click at [537, 37] on link "About" at bounding box center [536, 39] width 54 height 31
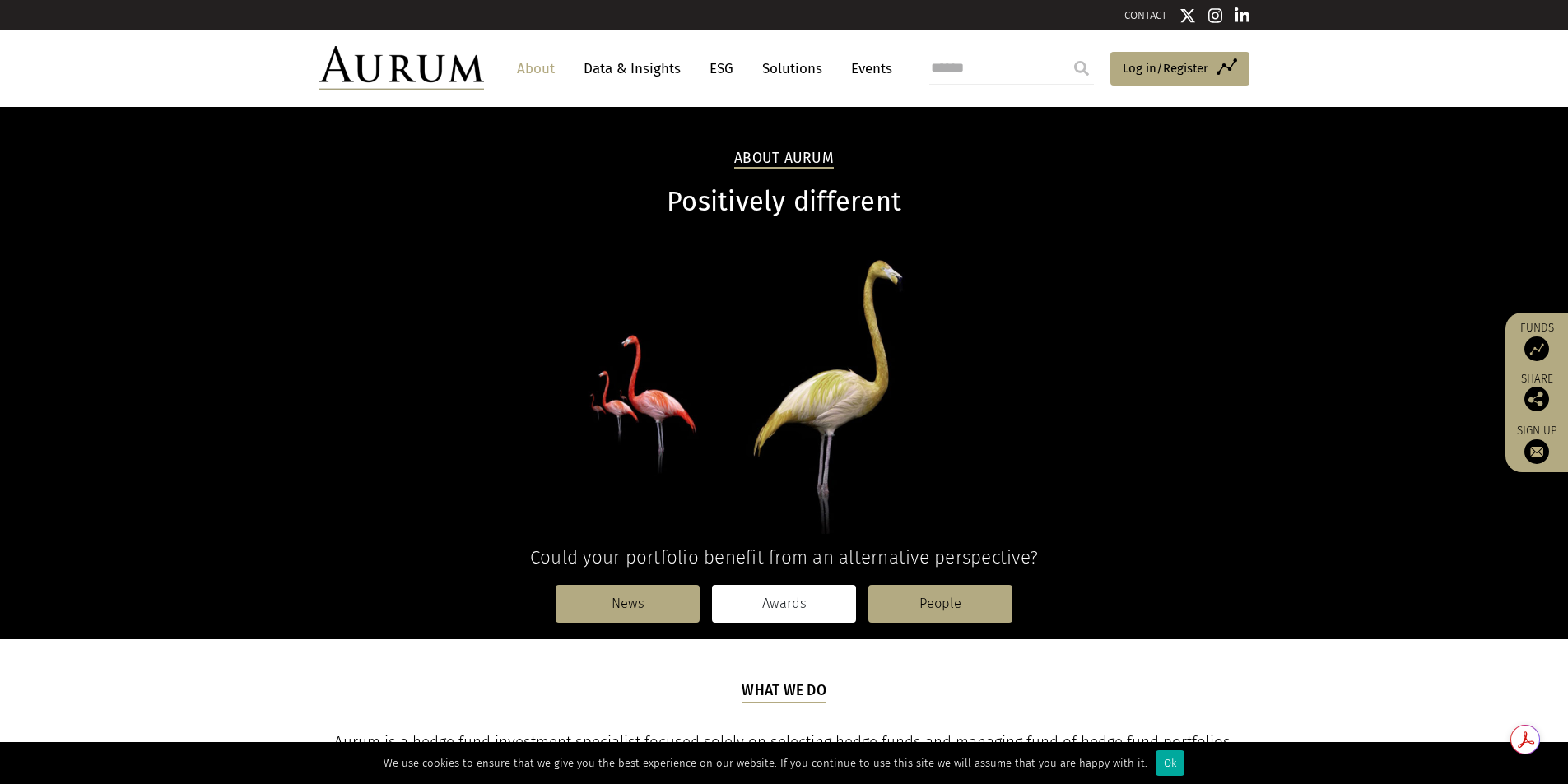
click at [814, 587] on link "Awards" at bounding box center [784, 604] width 144 height 38
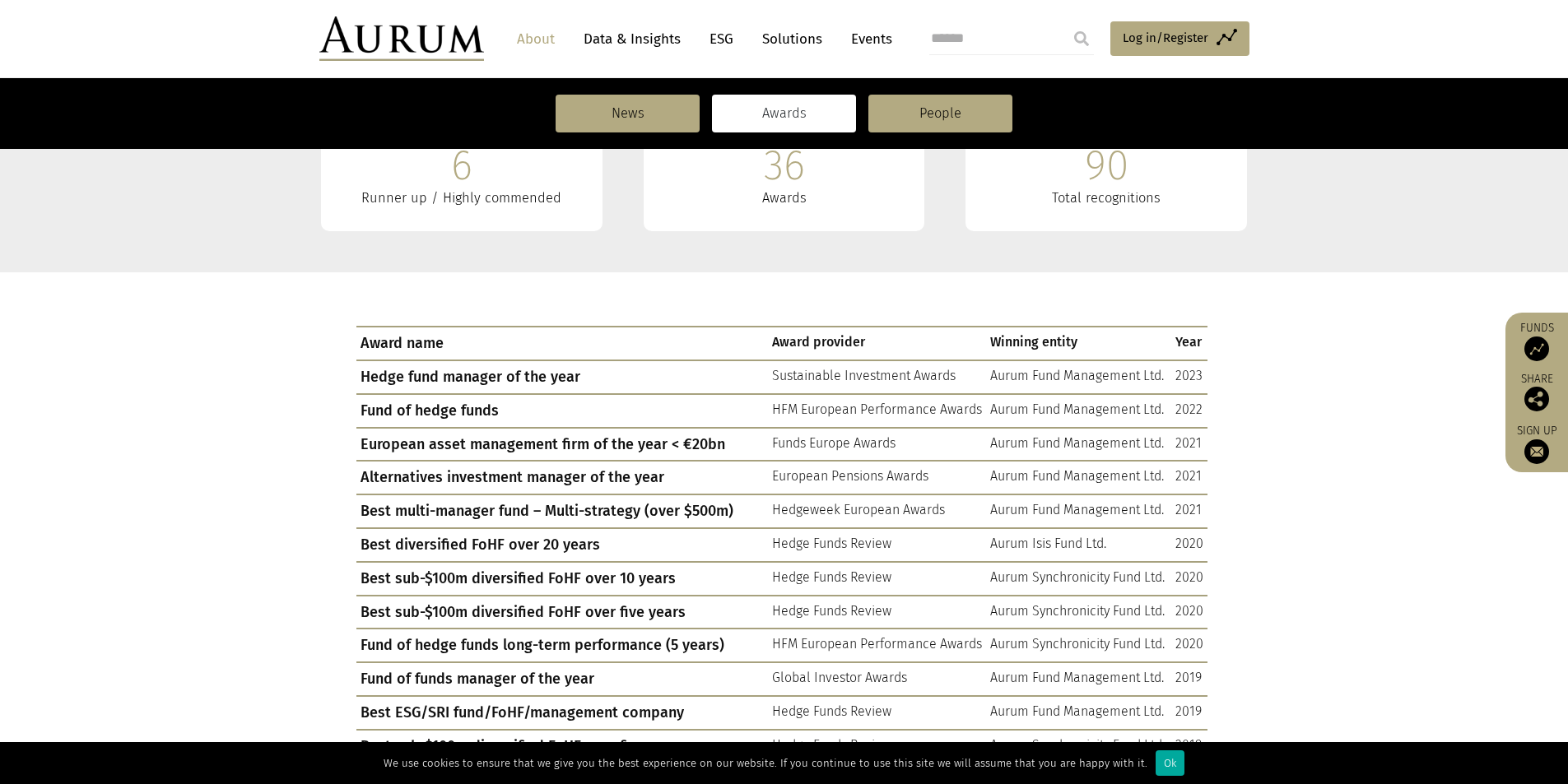
scroll to position [470, 0]
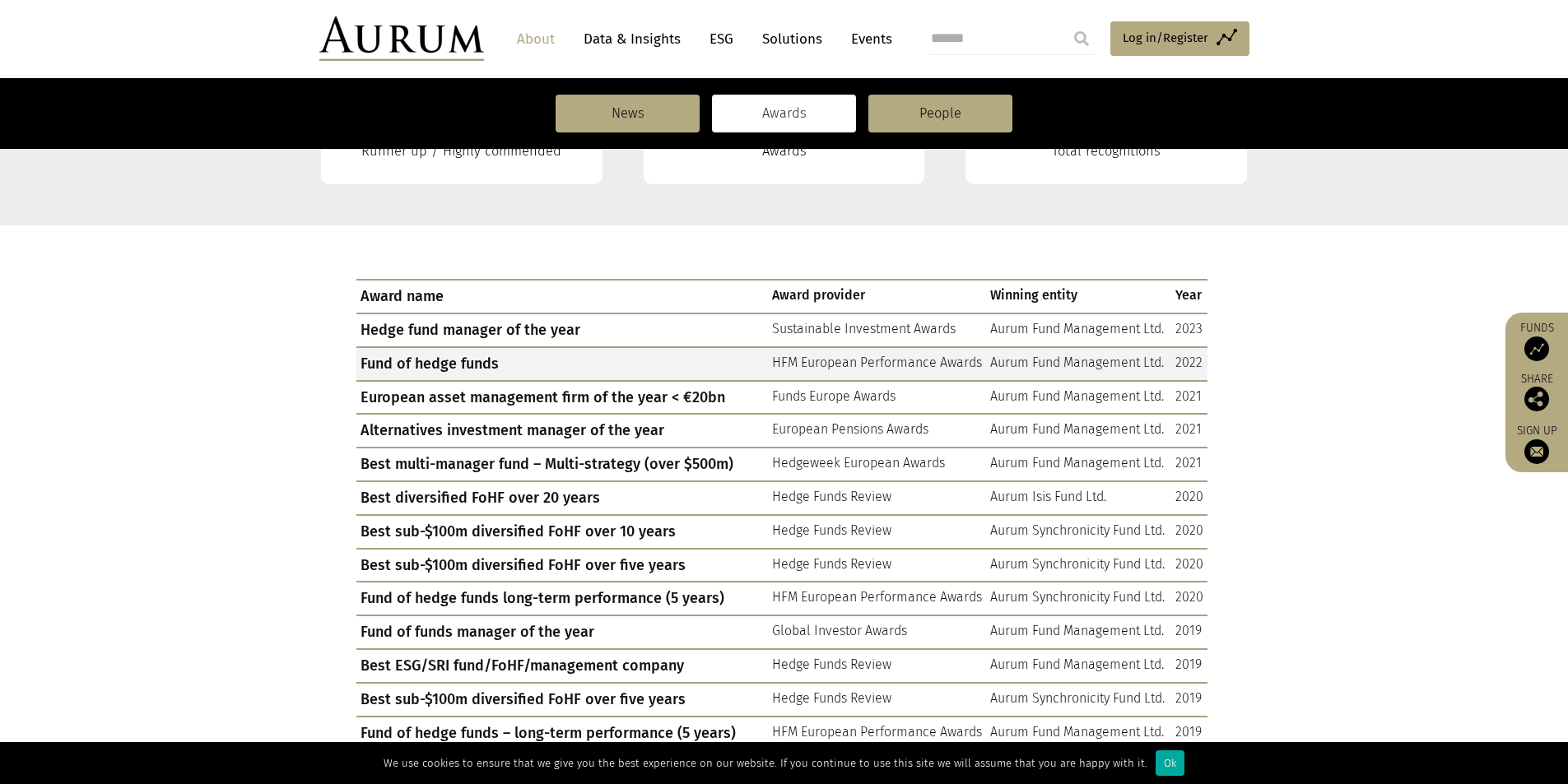
click at [485, 364] on td "Fund of hedge funds" at bounding box center [562, 364] width 412 height 33
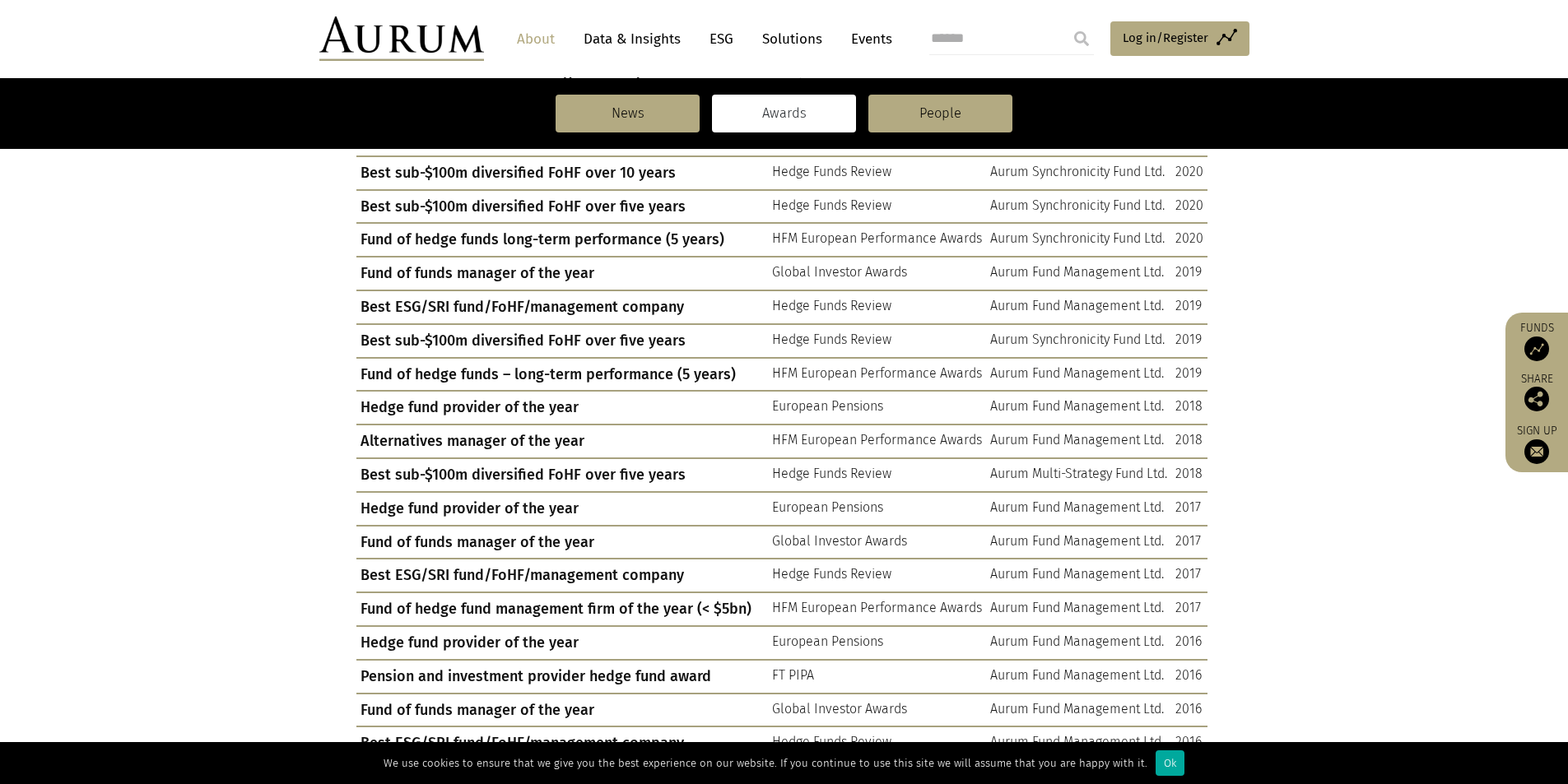
scroll to position [0, 0]
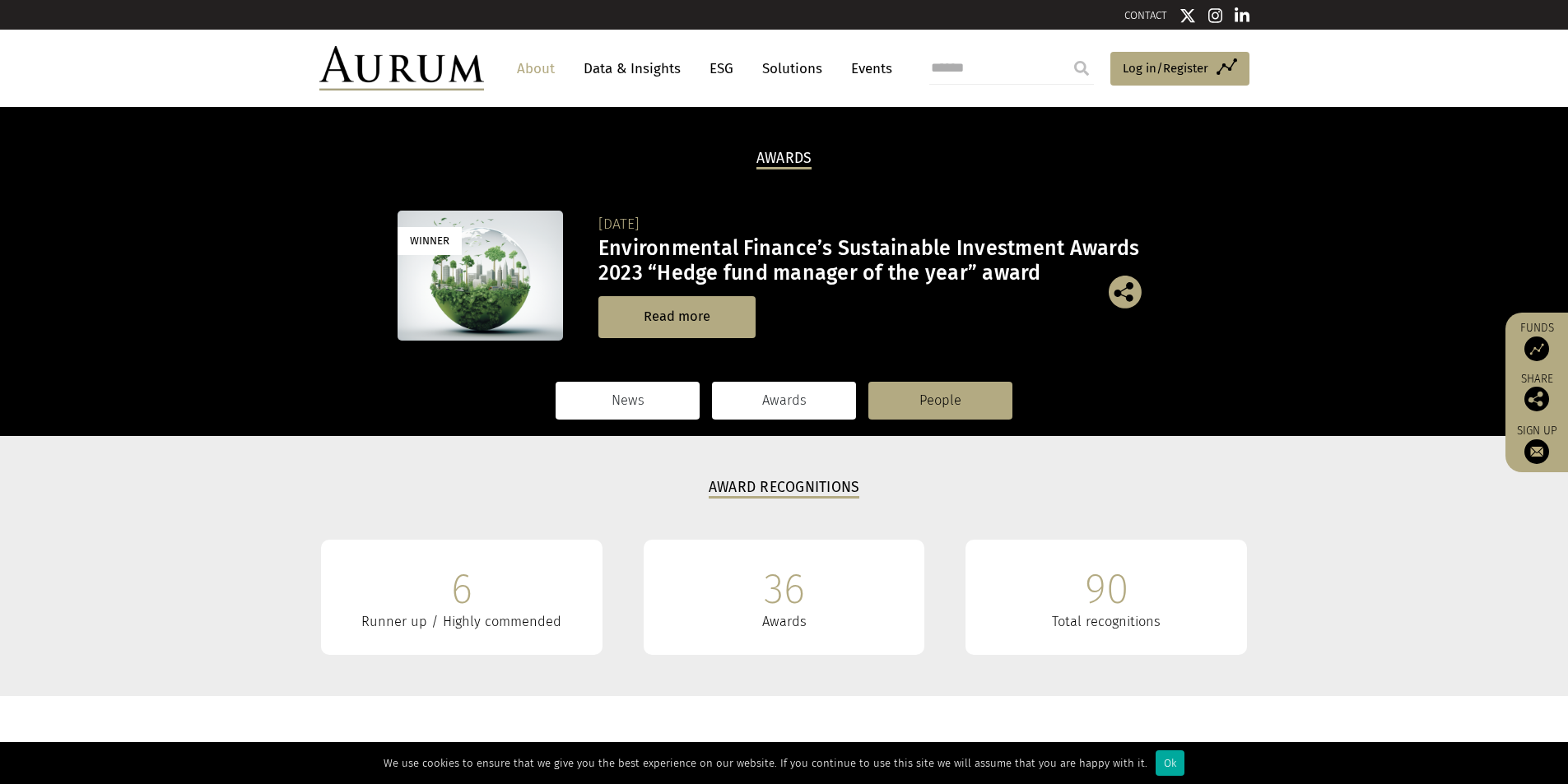
click at [668, 403] on link "News" at bounding box center [627, 401] width 144 height 38
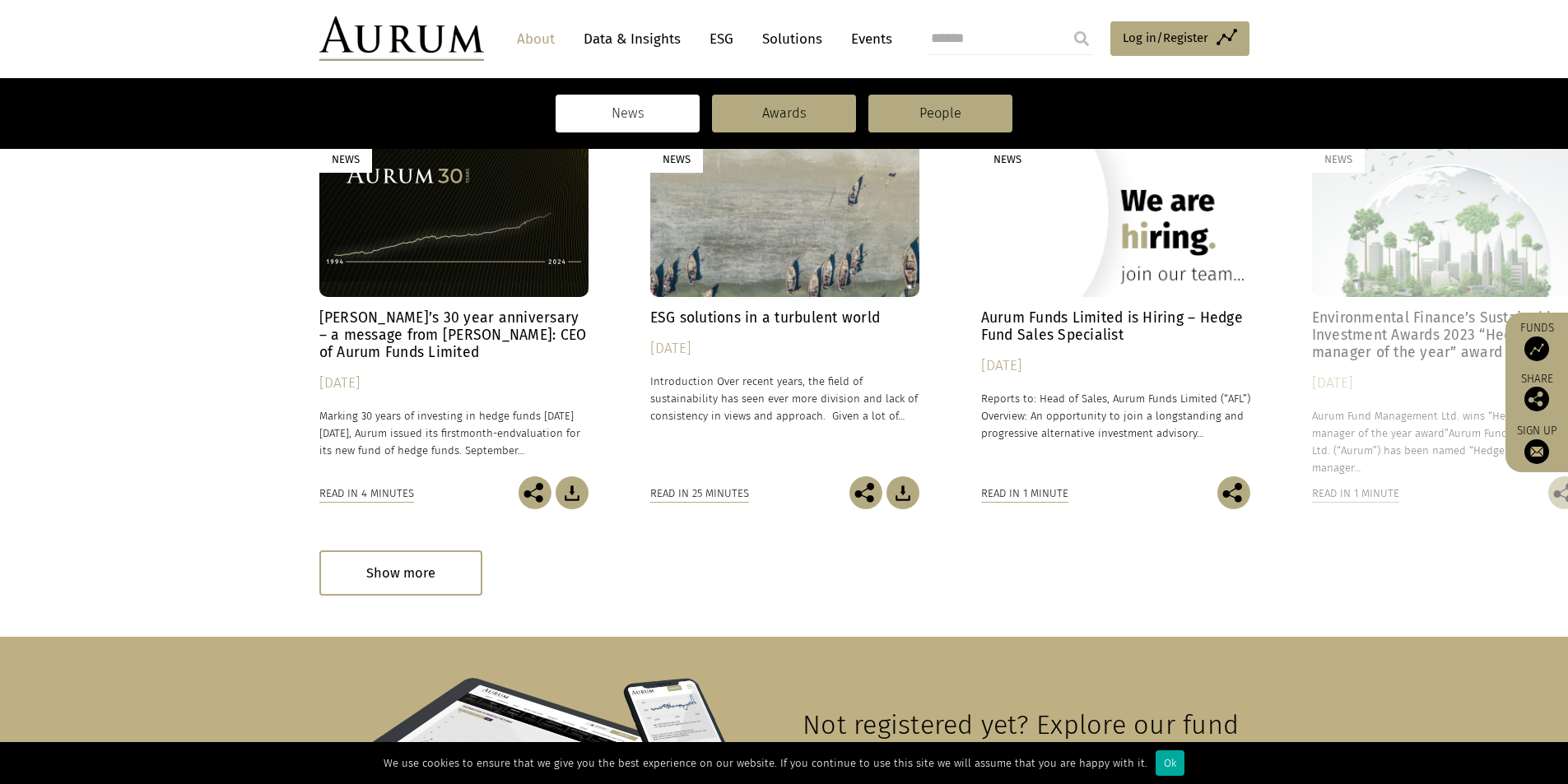
scroll to position [402, 0]
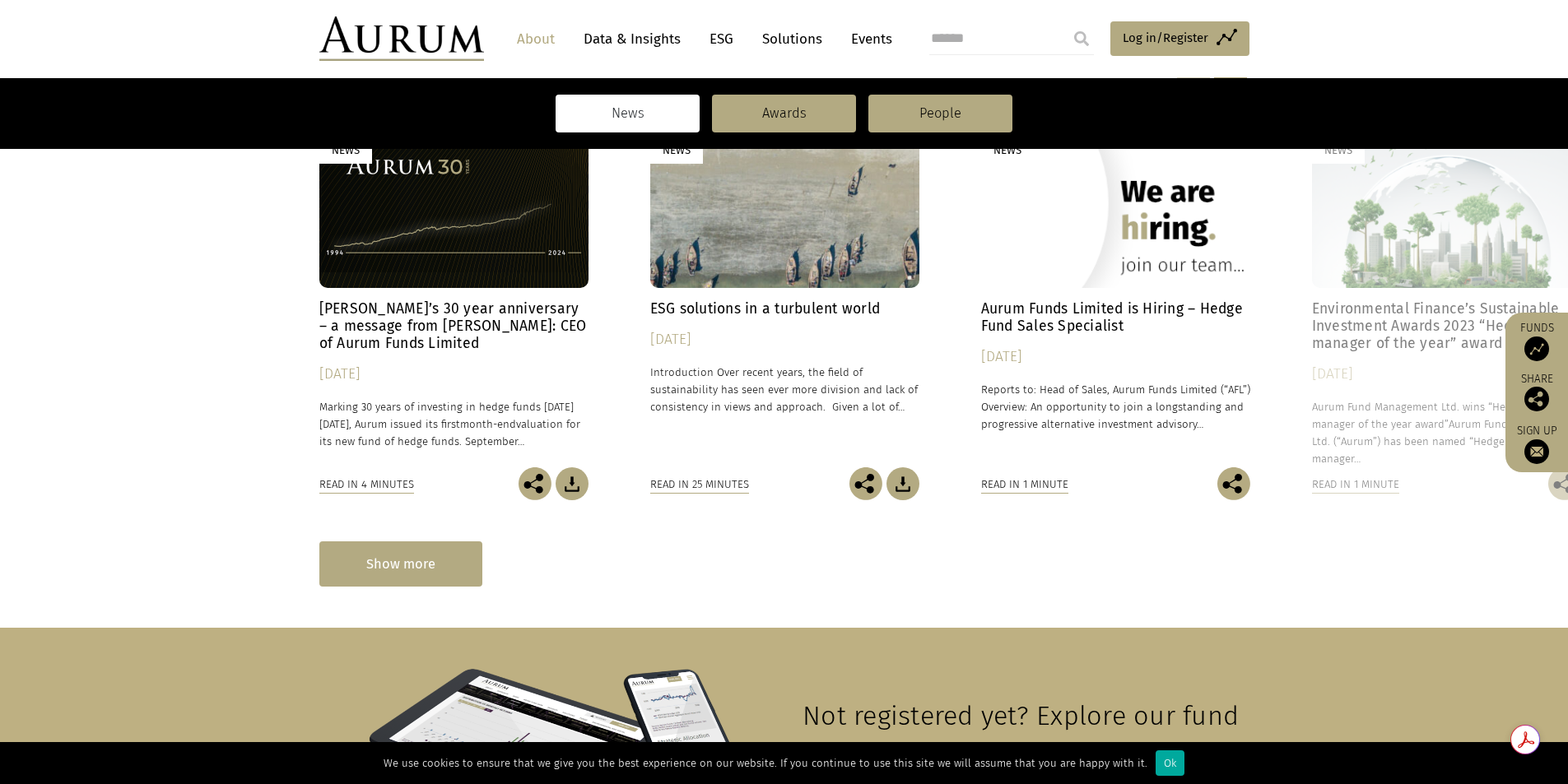
click at [416, 561] on div "Show more" at bounding box center [401, 564] width 163 height 45
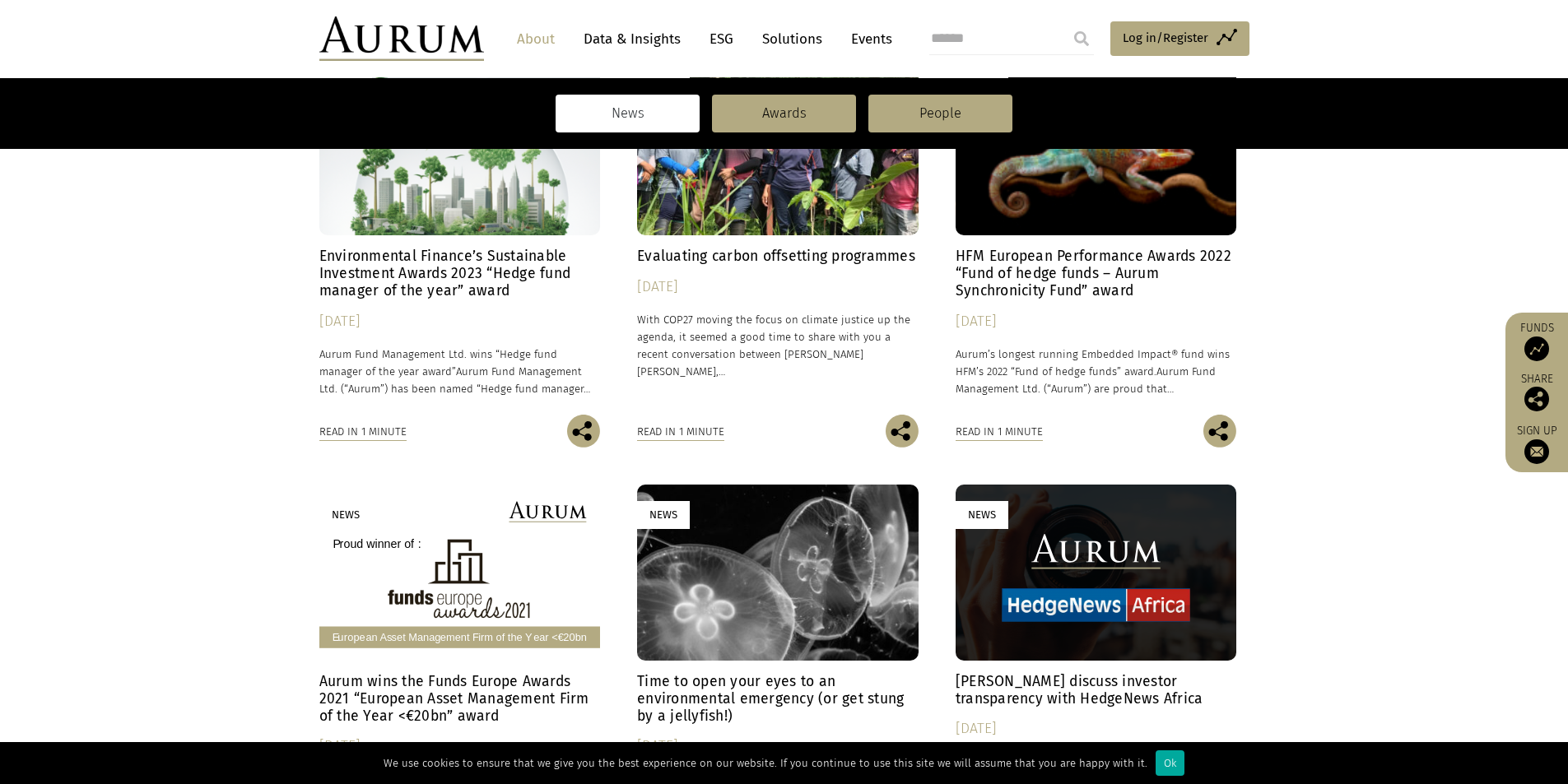
scroll to position [896, 0]
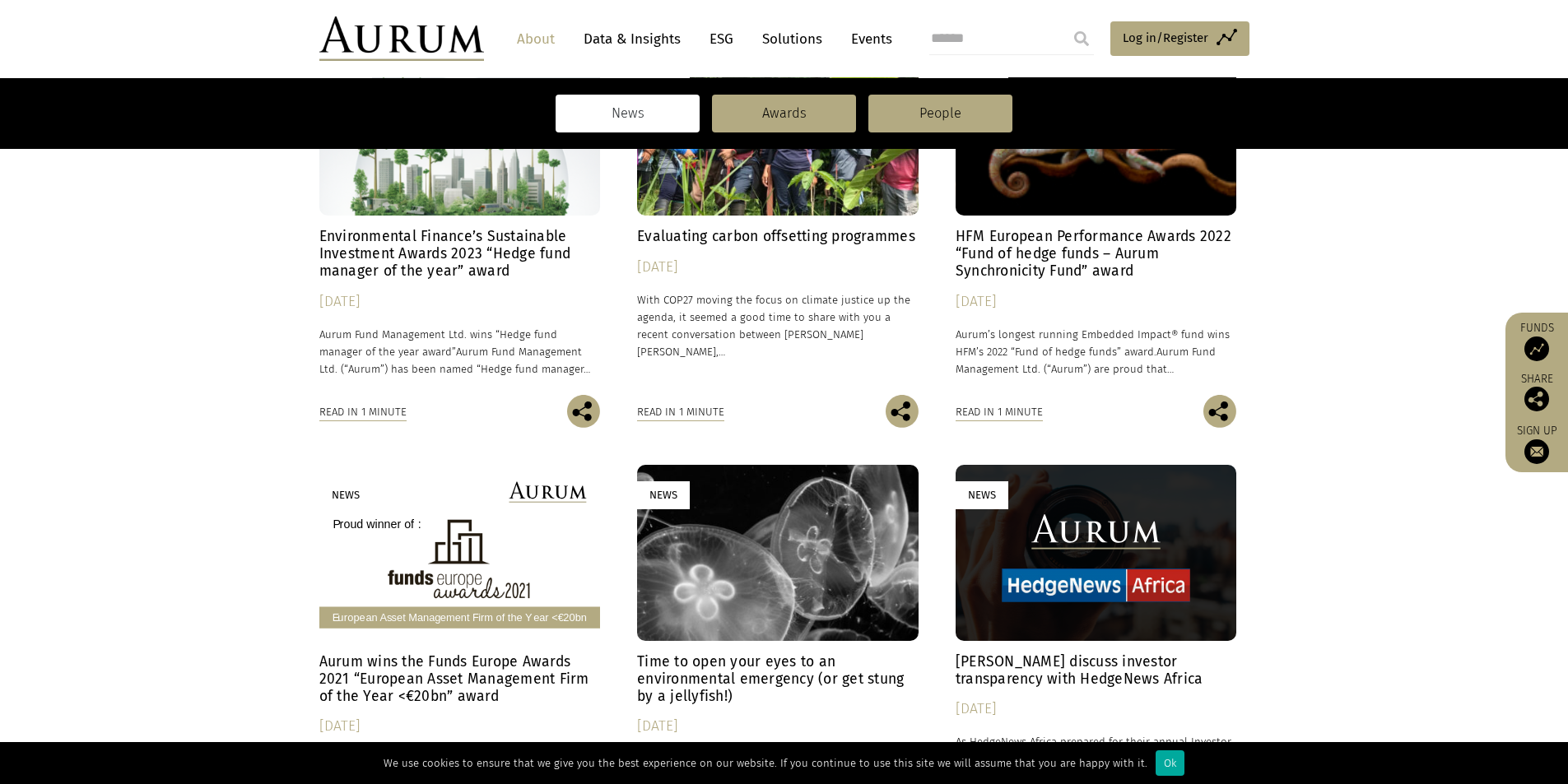
click at [1093, 270] on h4 "HFM European Performance Awards 2022 “Fund of hedge funds – Aurum Synchronicity…" at bounding box center [1096, 253] width 281 height 52
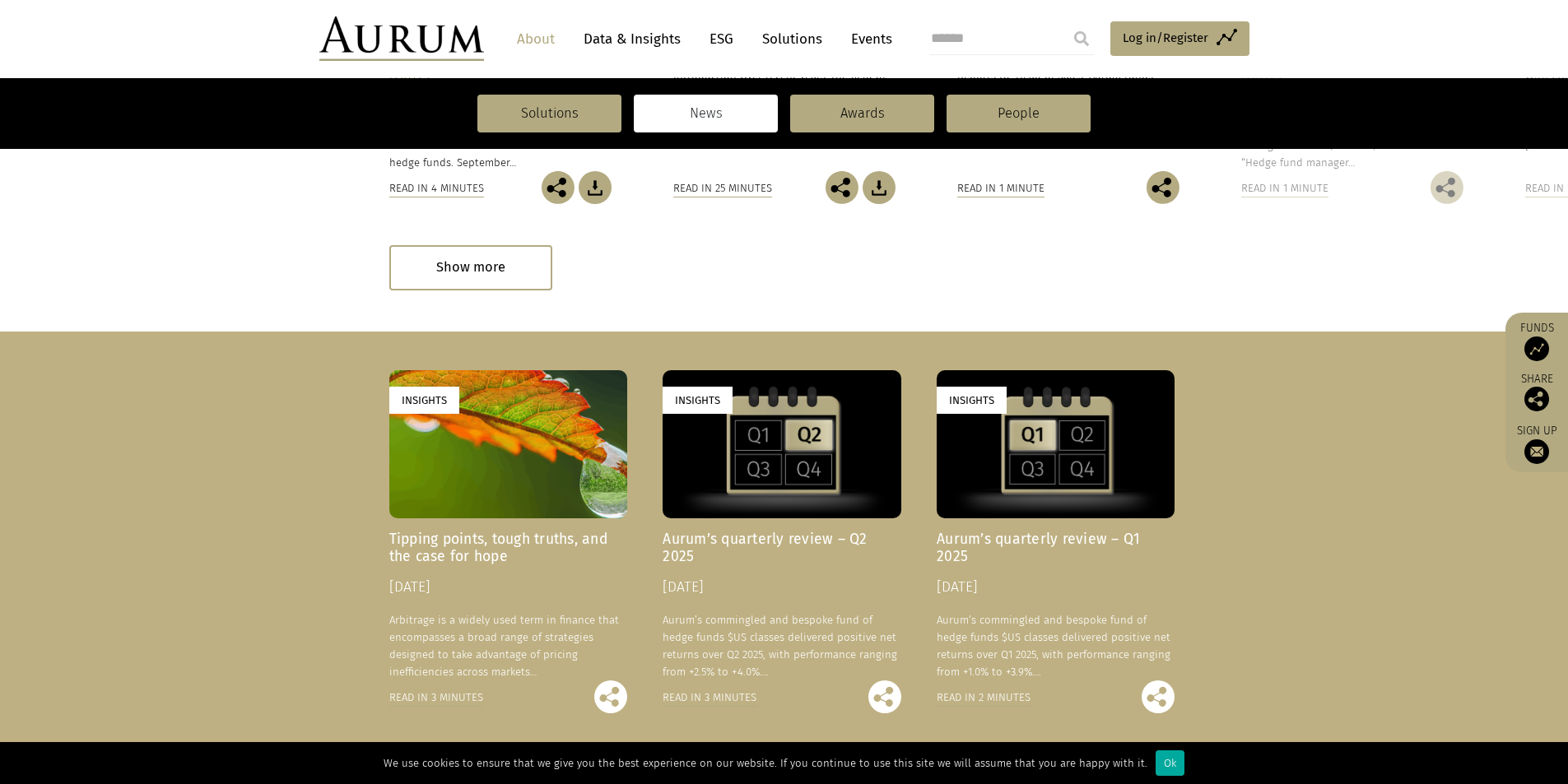
scroll to position [1210, 0]
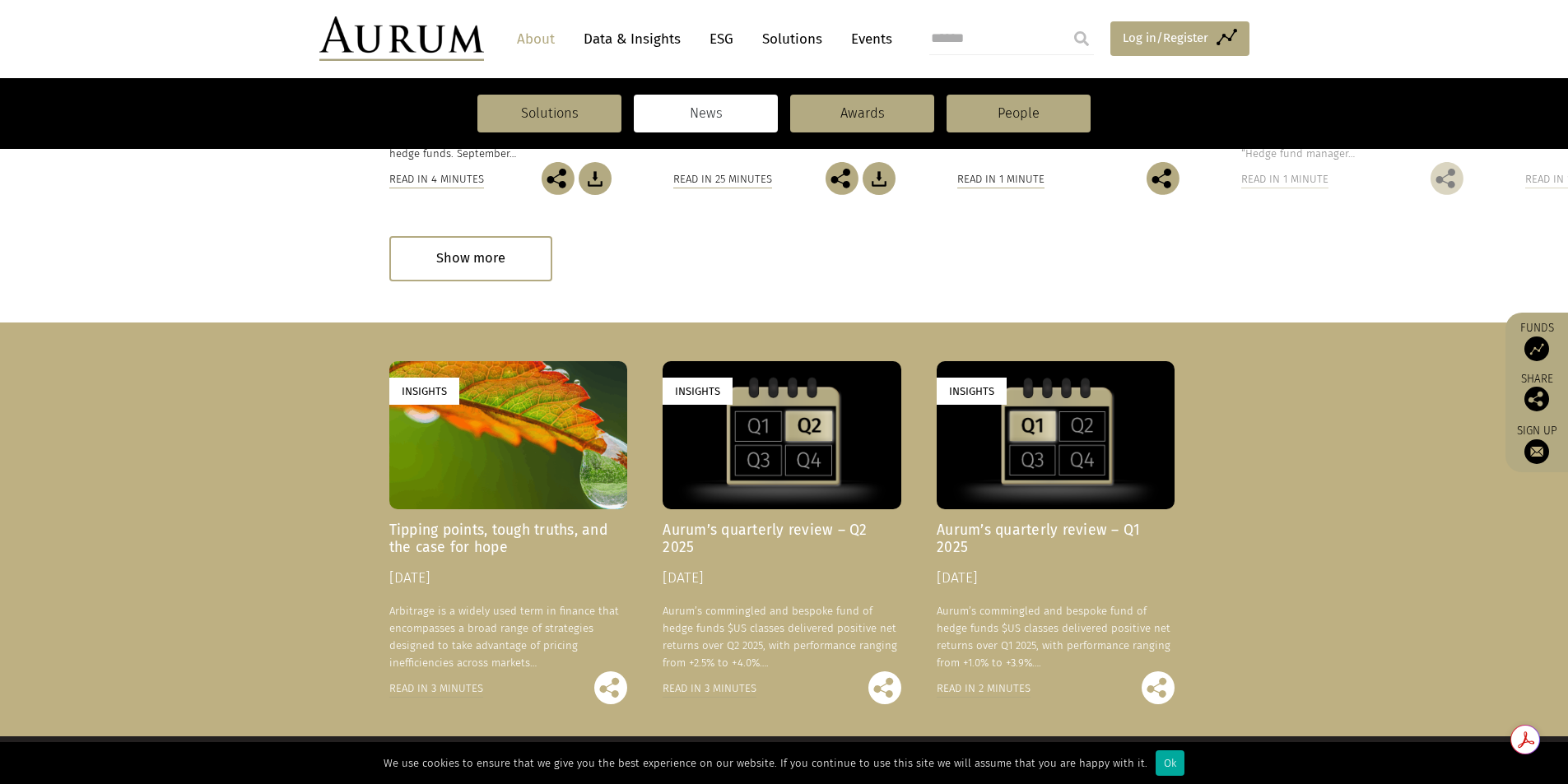
click at [1229, 34] on link "Access Funds Log in/Register" at bounding box center [1180, 39] width 139 height 34
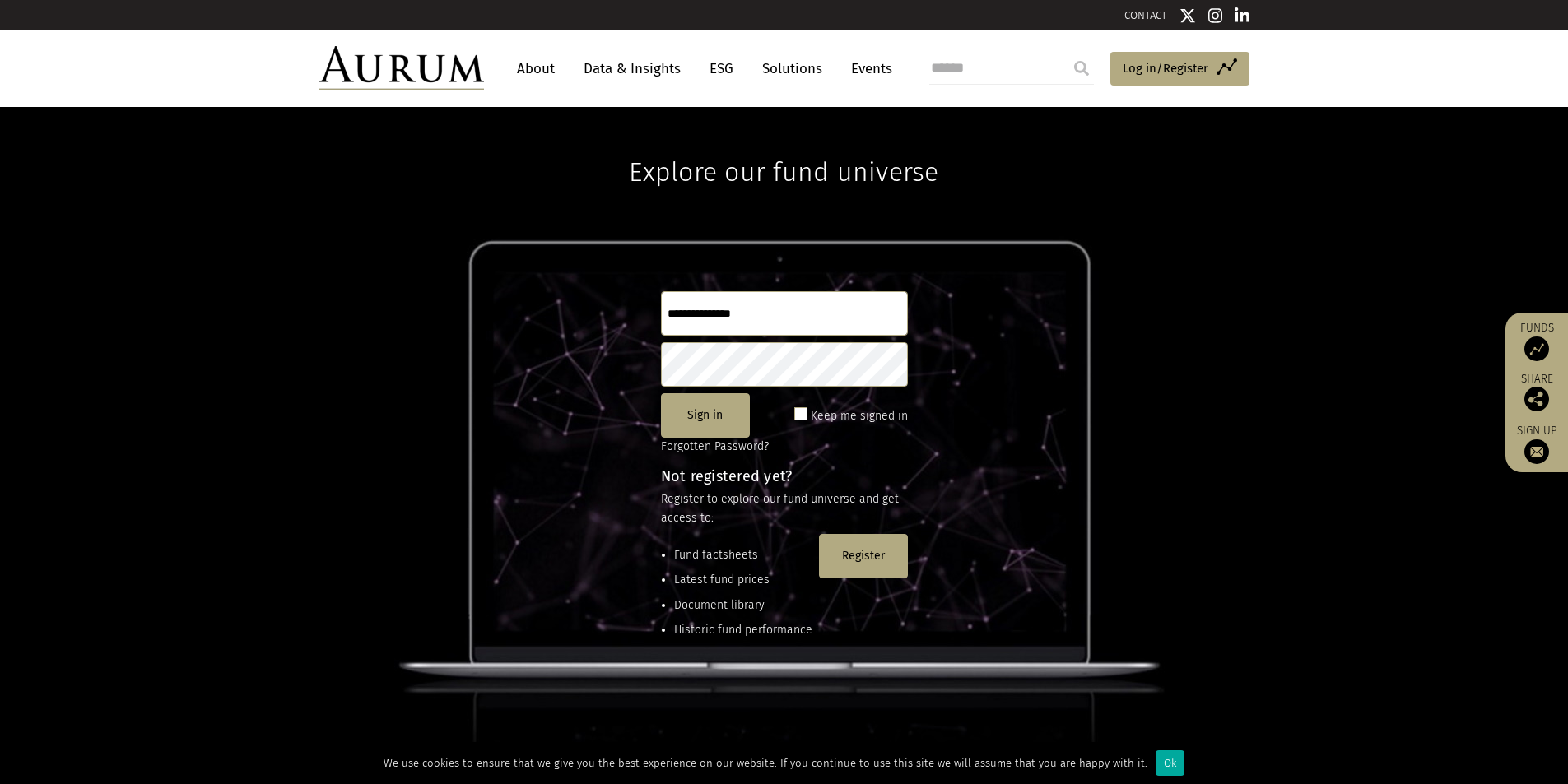
click at [883, 531] on div "Not registered yet? Register to explore our fund universe and get access to: Fu…" at bounding box center [784, 562] width 247 height 189
click at [881, 538] on button "Register" at bounding box center [863, 555] width 89 height 44
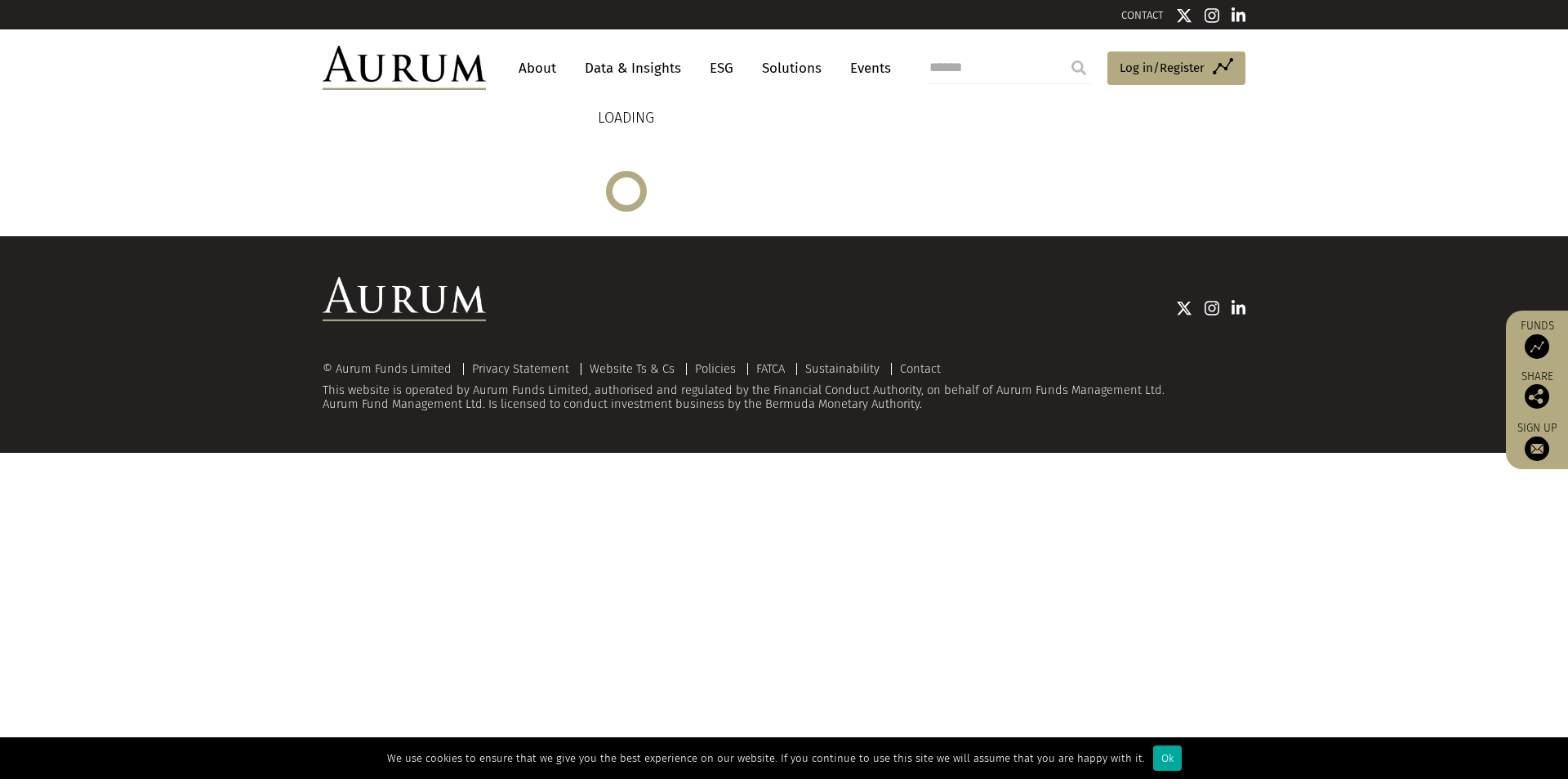
click at [641, 199] on div at bounding box center [626, 190] width 40 height 40
click at [641, 199] on div "LOADING" at bounding box center [626, 158] width 607 height 105
